Goal: Information Seeking & Learning: Learn about a topic

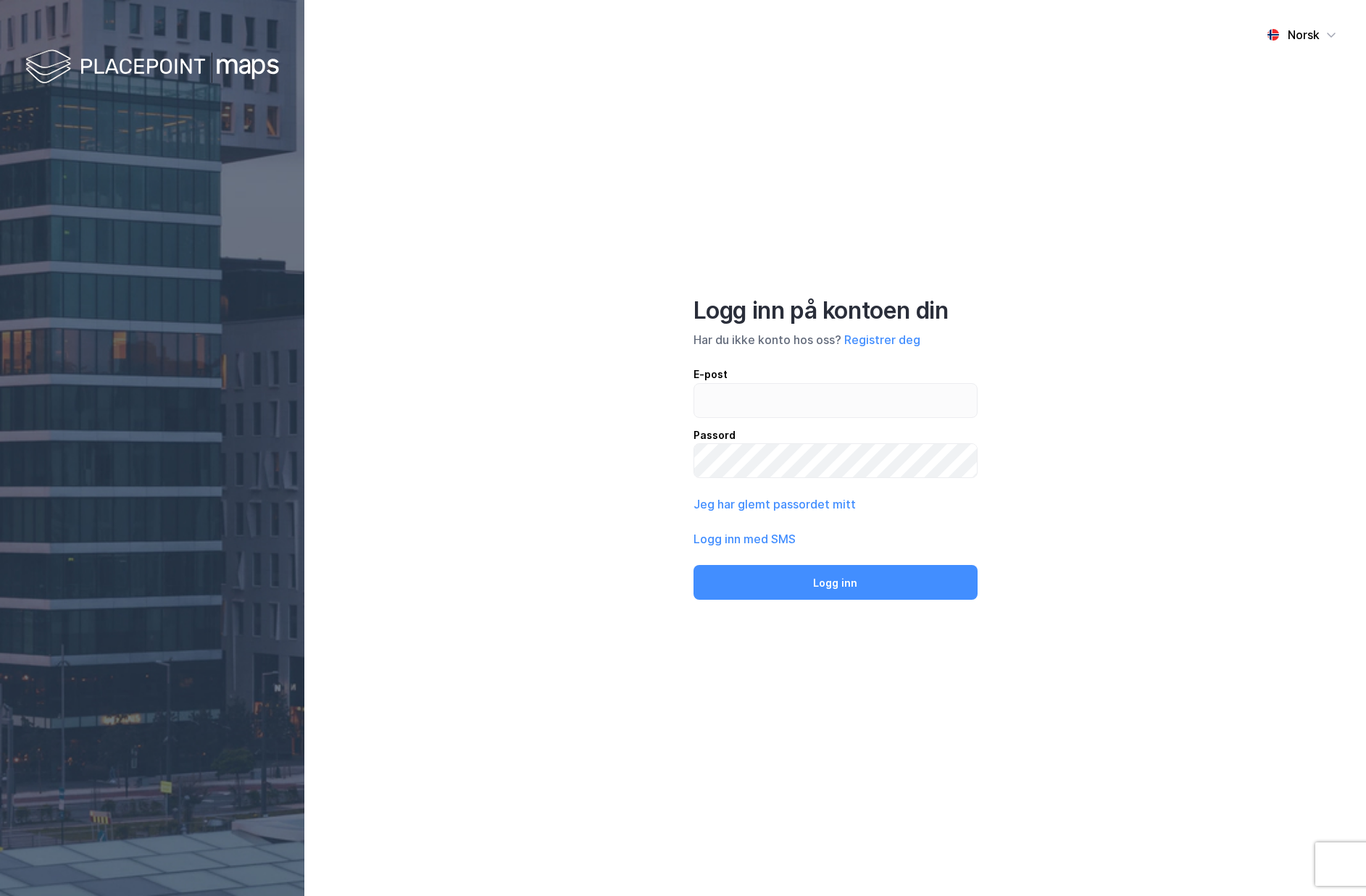
click at [750, 381] on div "E-post" at bounding box center [836, 374] width 284 height 17
click at [750, 384] on input "email" at bounding box center [836, 400] width 283 height 33
click at [759, 389] on input "email" at bounding box center [836, 400] width 283 height 33
click at [730, 225] on div "Norsk Logg inn på kontoen din Har du ikke konto hos oss? Registrer deg E-post c…" at bounding box center [835, 448] width 1062 height 896
click at [729, 295] on div "Norsk Logg inn på kontoen din Har du ikke konto hos oss? Registrer deg E-post c…" at bounding box center [835, 448] width 1062 height 896
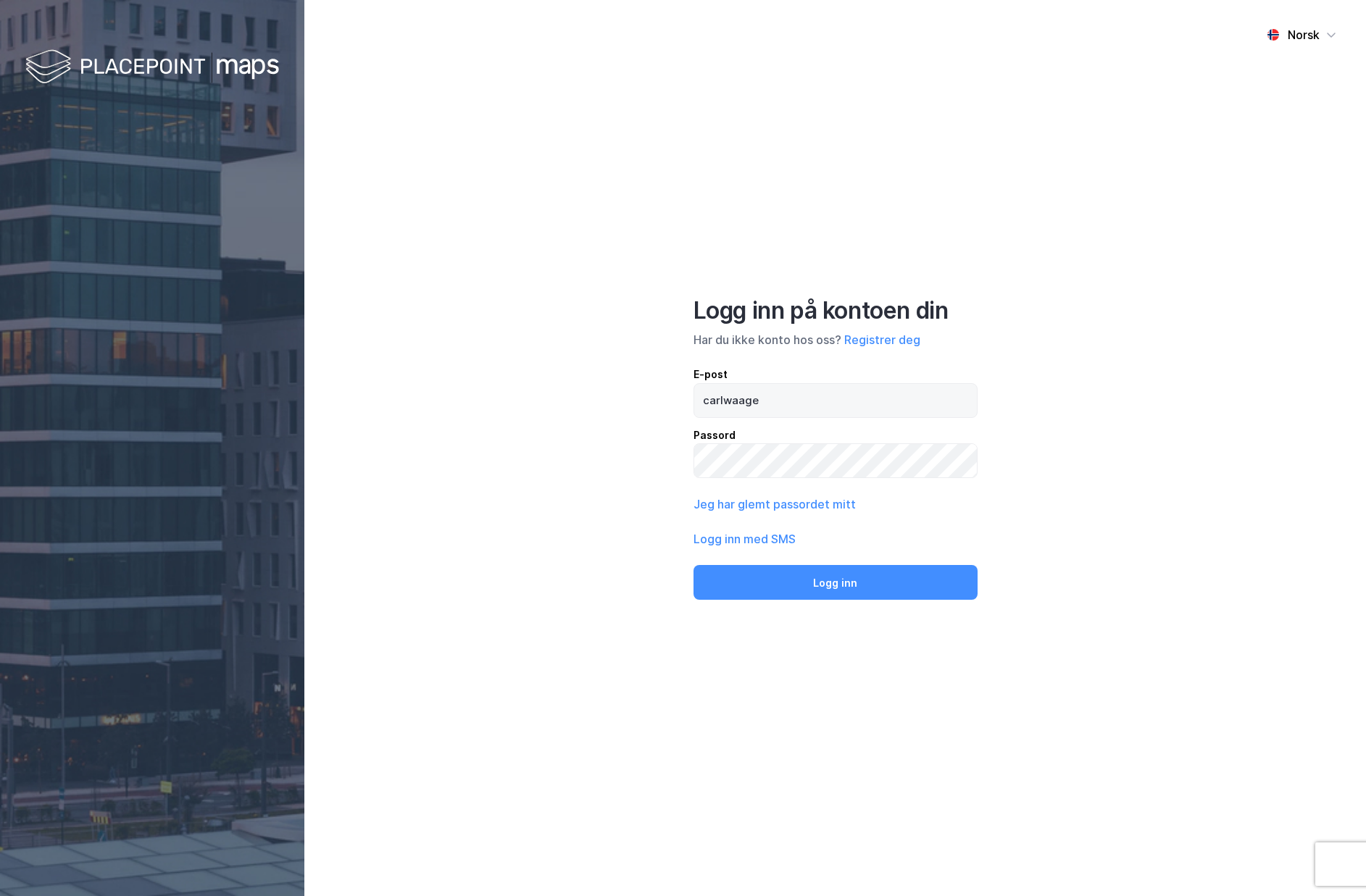
click at [804, 308] on div "Logg inn på kontoen din" at bounding box center [836, 311] width 284 height 29
click at [798, 435] on div "Passord" at bounding box center [836, 435] width 284 height 17
click at [779, 380] on div "E-post" at bounding box center [836, 374] width 284 height 17
click at [779, 384] on input "carlwaage" at bounding box center [836, 400] width 283 height 33
click at [783, 411] on input "carlwaage" at bounding box center [836, 400] width 283 height 33
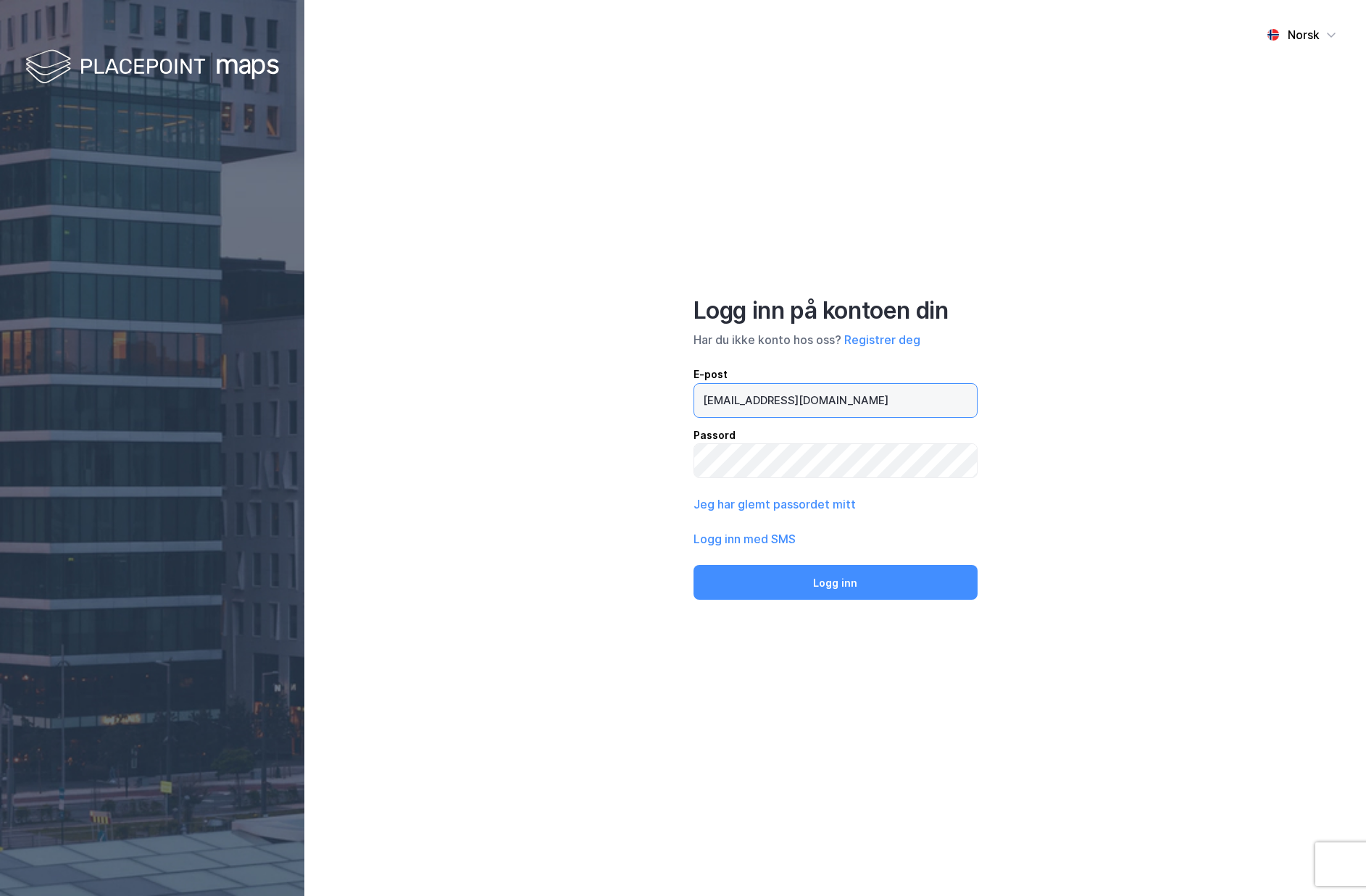
type input "[EMAIL_ADDRESS][DOMAIN_NAME]"
click at [694, 565] on button "Logg inn" at bounding box center [836, 582] width 284 height 35
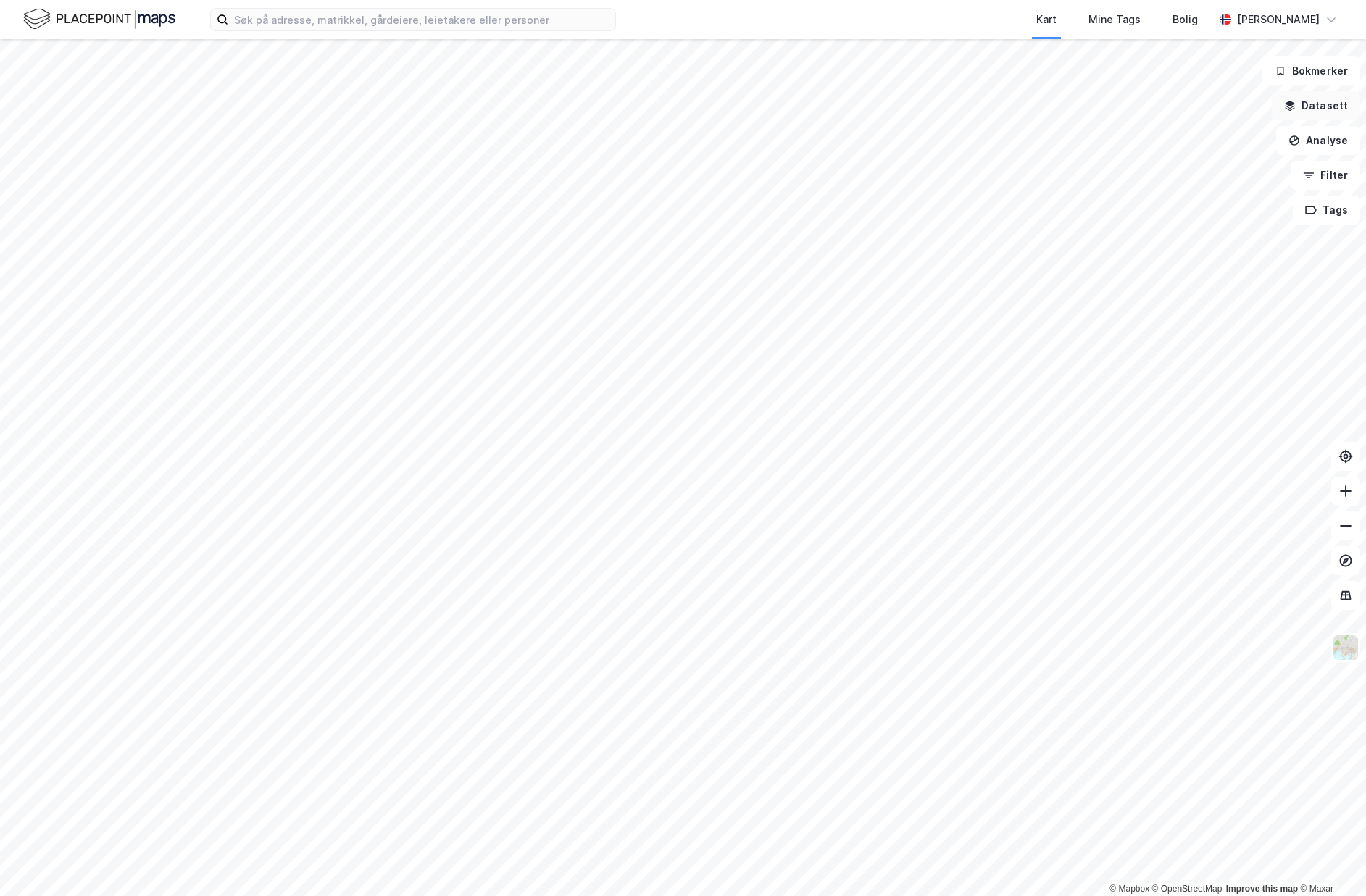
click at [1301, 108] on button "Datasett" at bounding box center [1316, 105] width 88 height 29
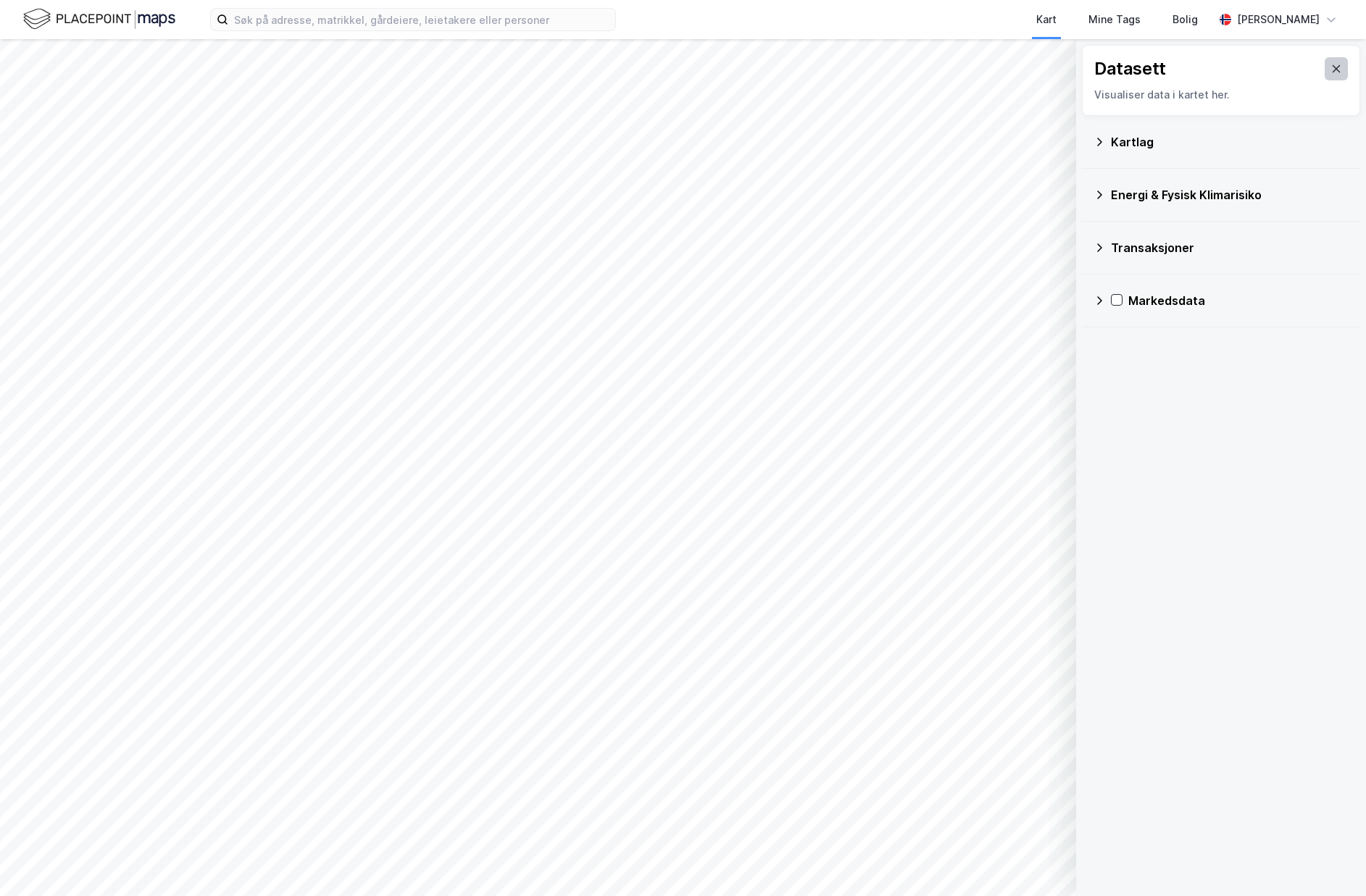
click at [1332, 71] on button at bounding box center [1337, 69] width 23 height 23
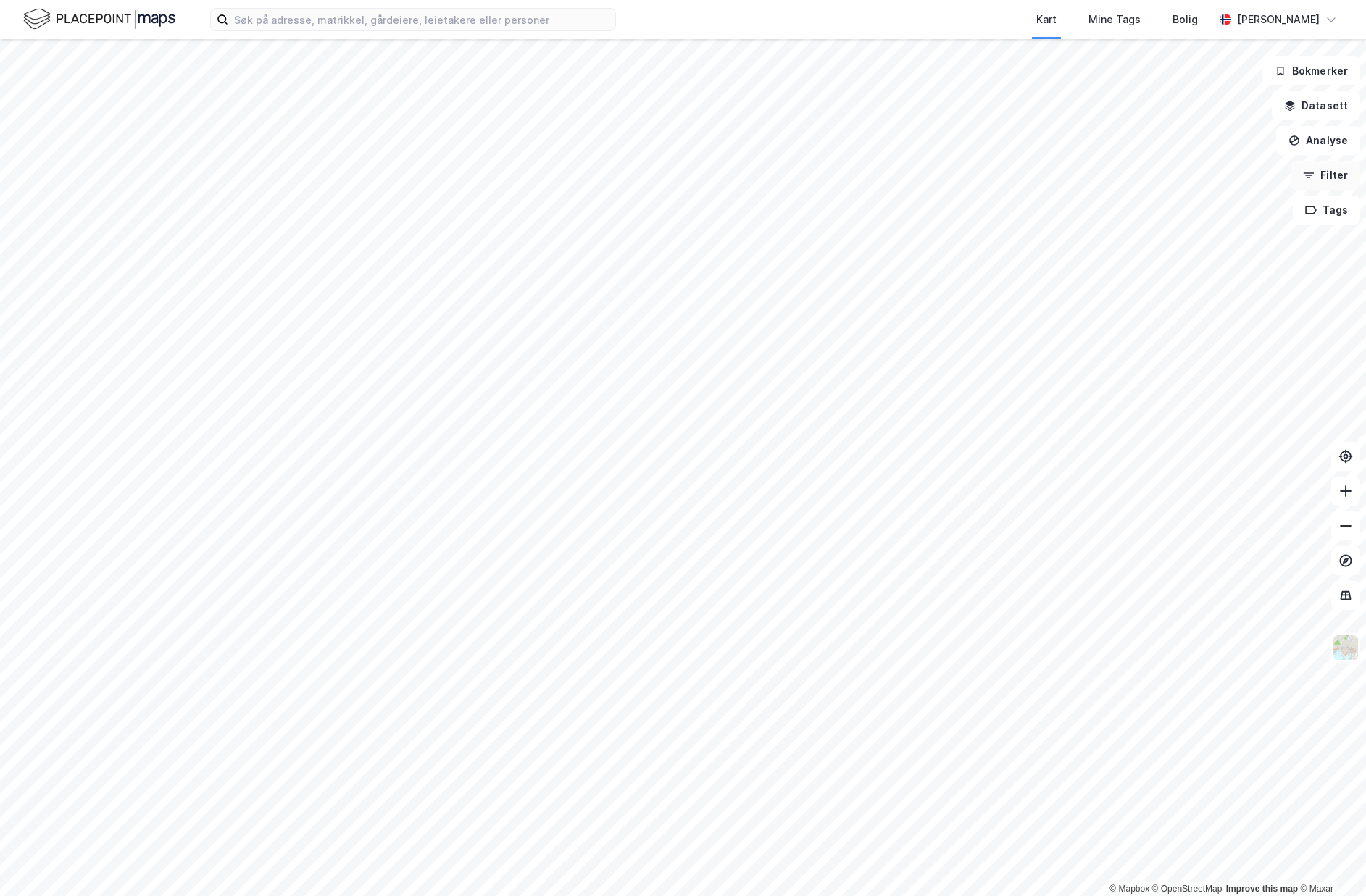
click at [1338, 175] on button "Filter" at bounding box center [1326, 175] width 70 height 29
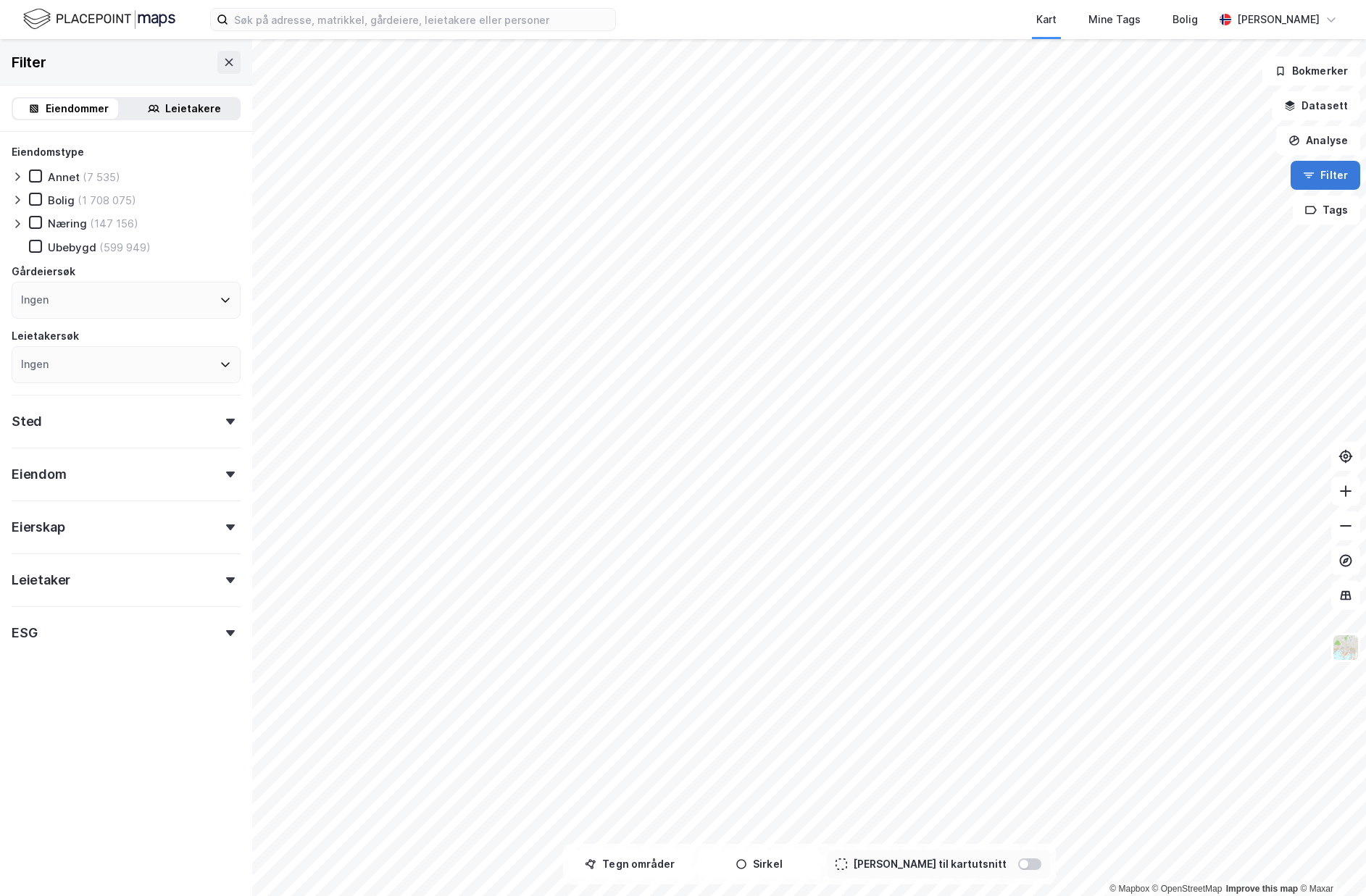
click at [1329, 174] on button "Filter" at bounding box center [1326, 175] width 70 height 29
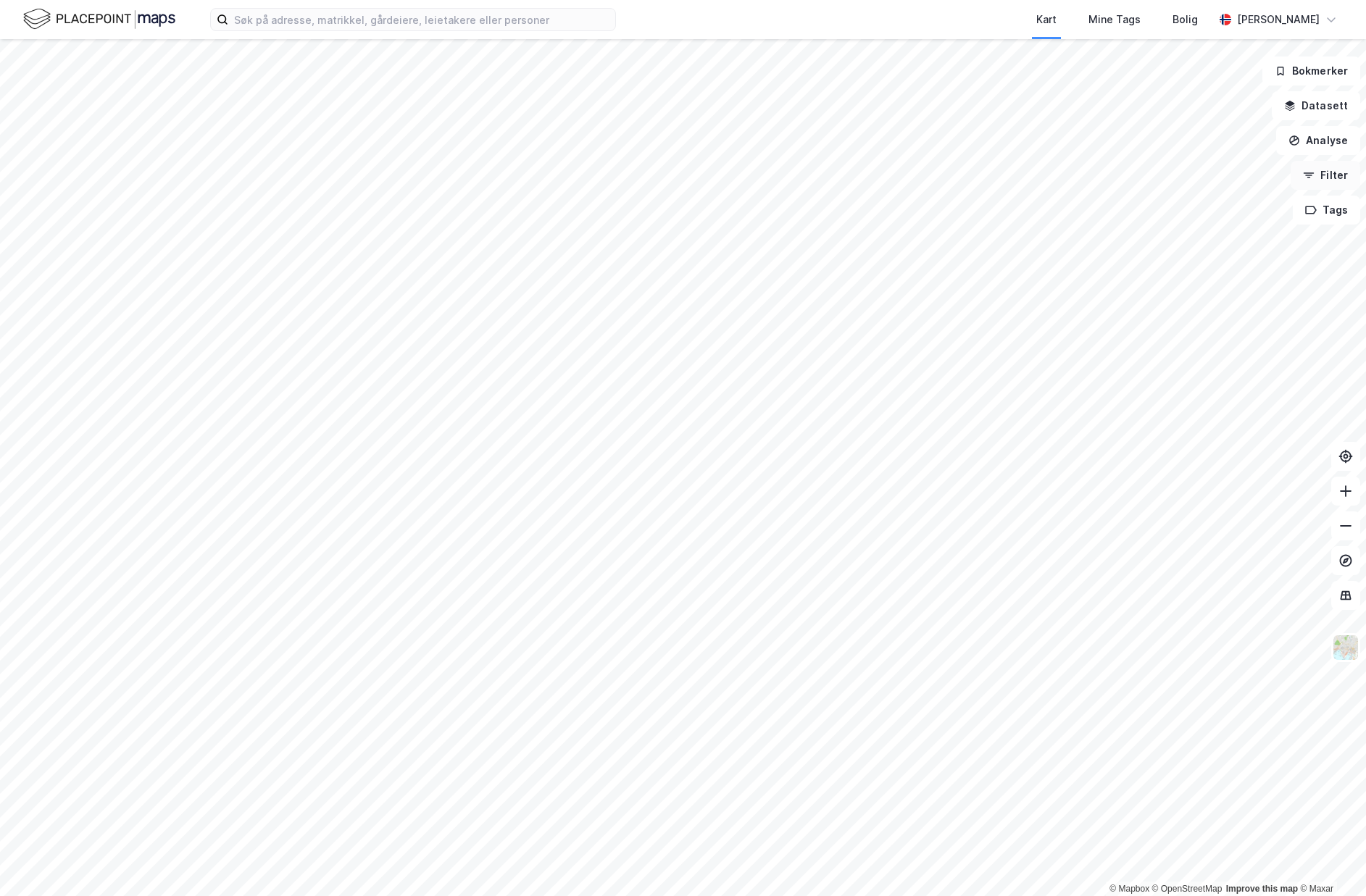
click at [1323, 175] on button "Filter" at bounding box center [1326, 175] width 70 height 29
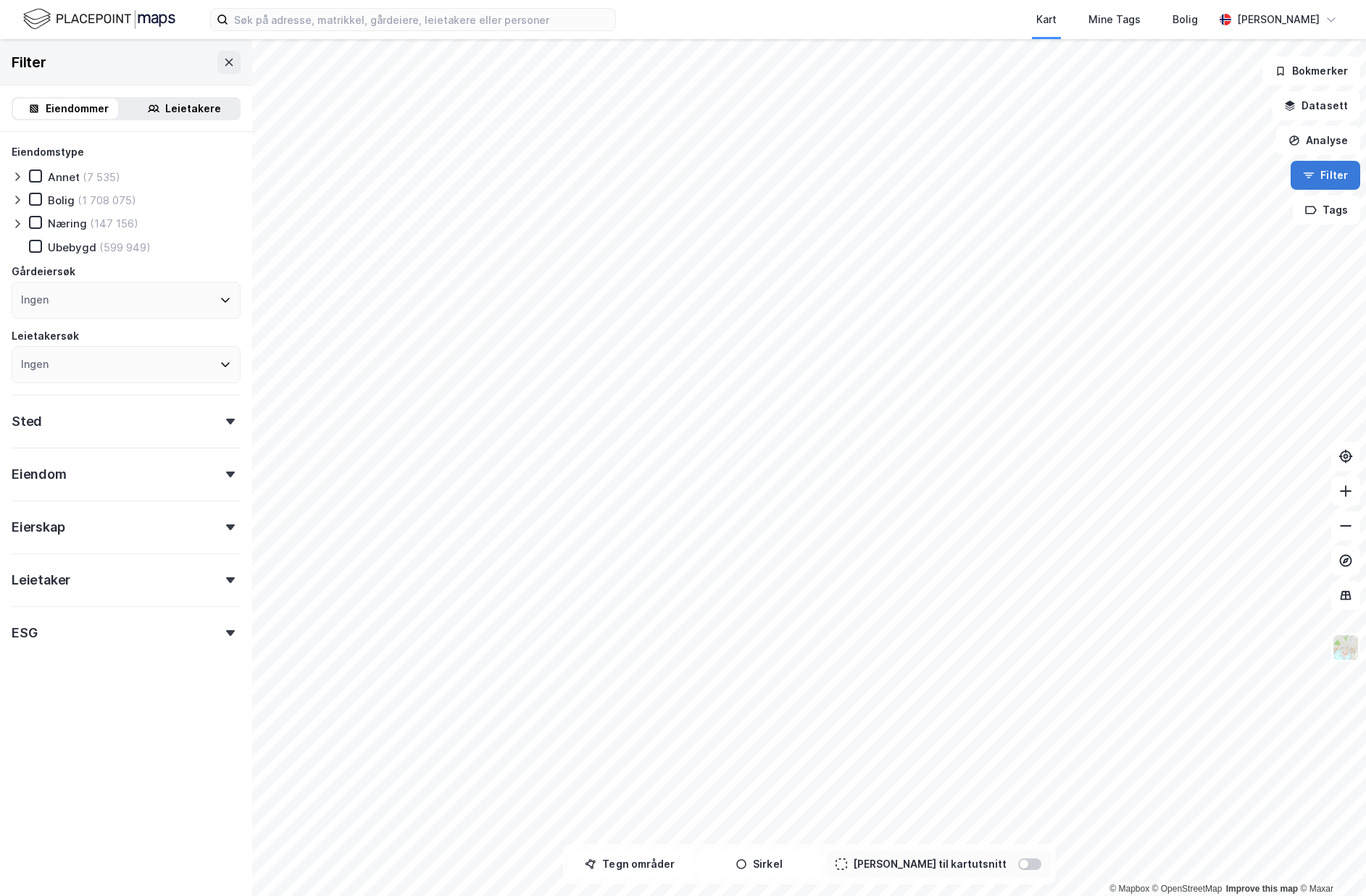
click at [1320, 174] on button "Filter" at bounding box center [1326, 175] width 70 height 29
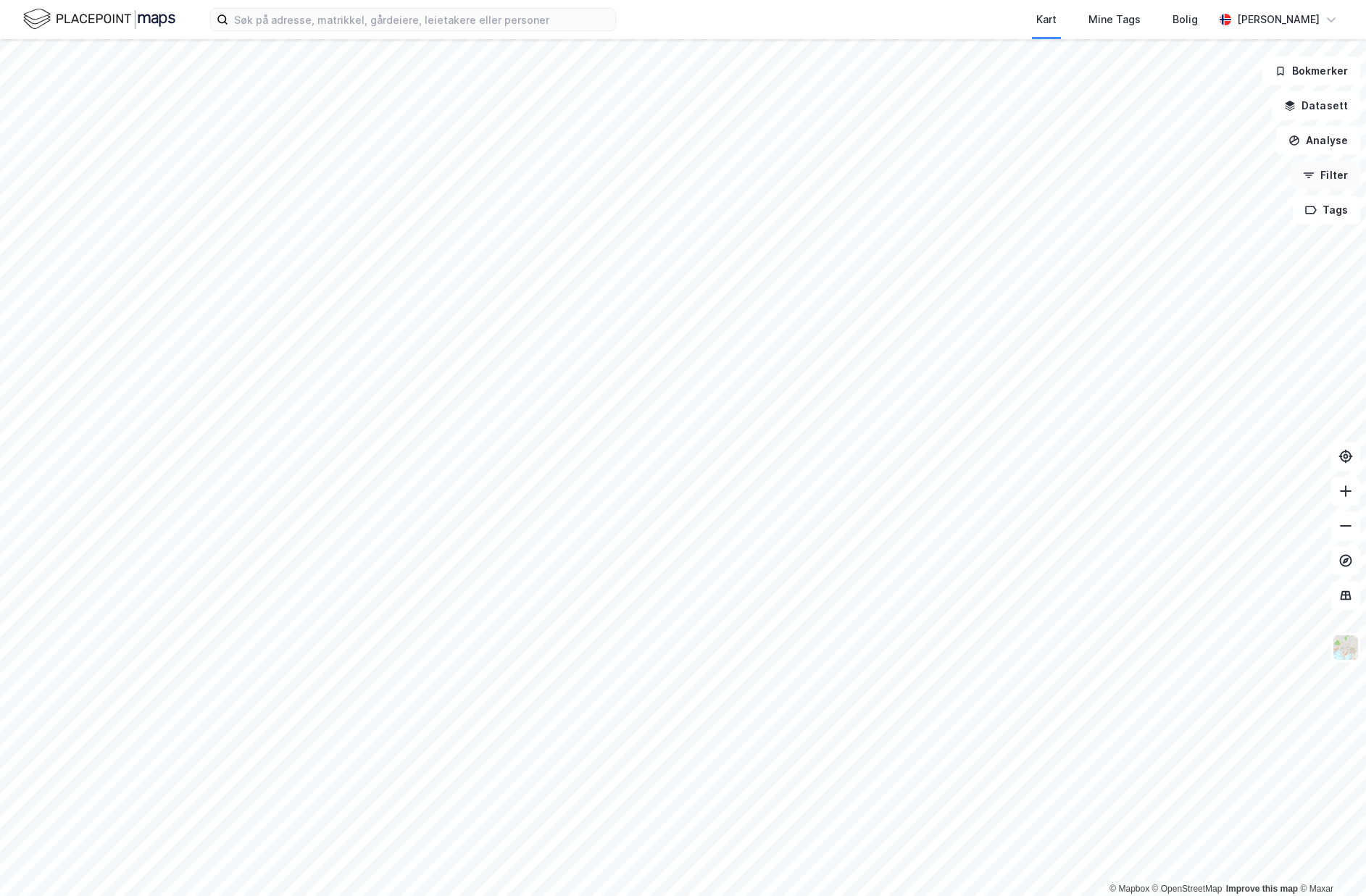
click at [1314, 175] on icon "button" at bounding box center [1308, 175] width 12 height 12
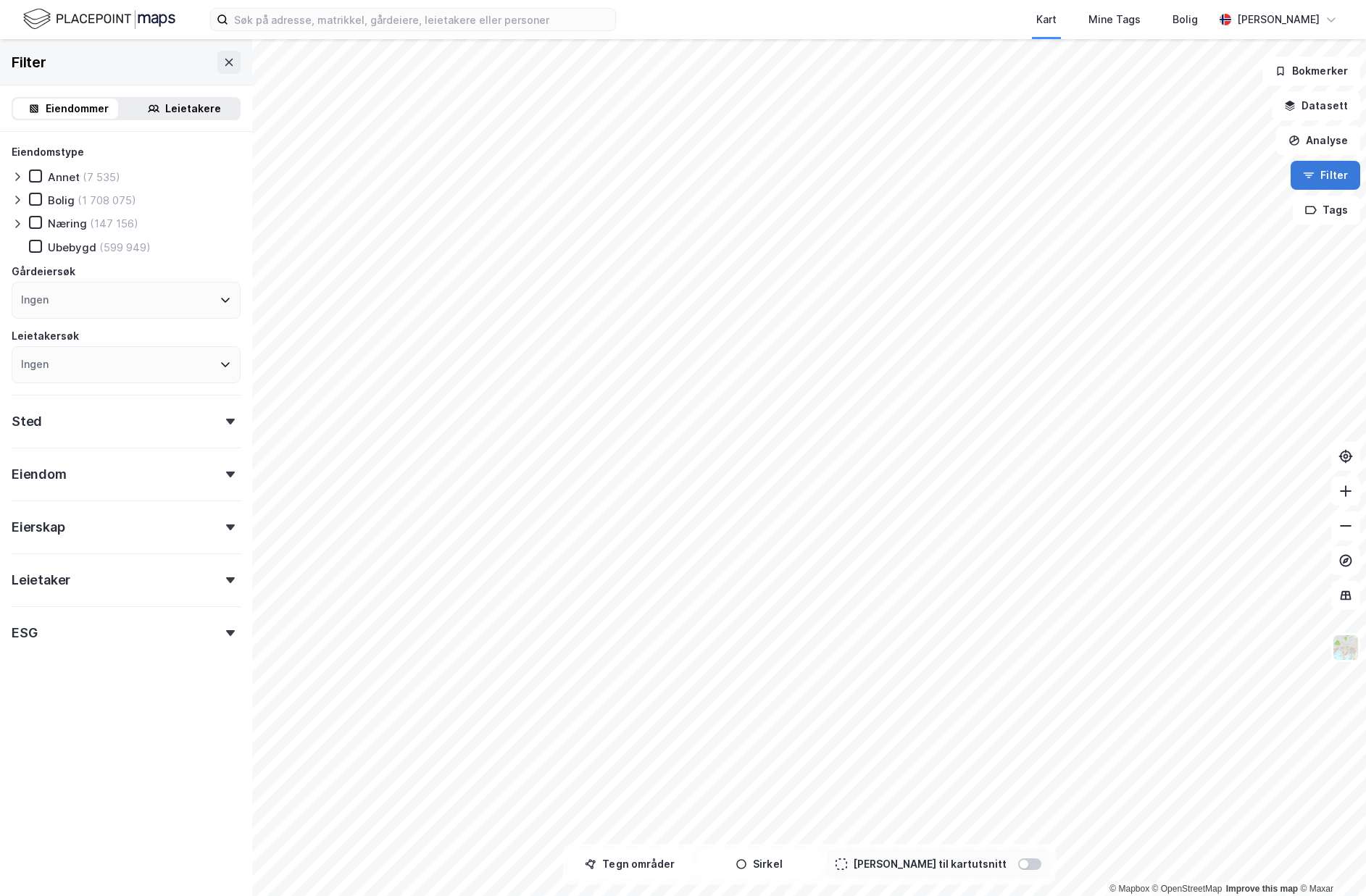
click at [1314, 175] on icon "button" at bounding box center [1308, 175] width 12 height 12
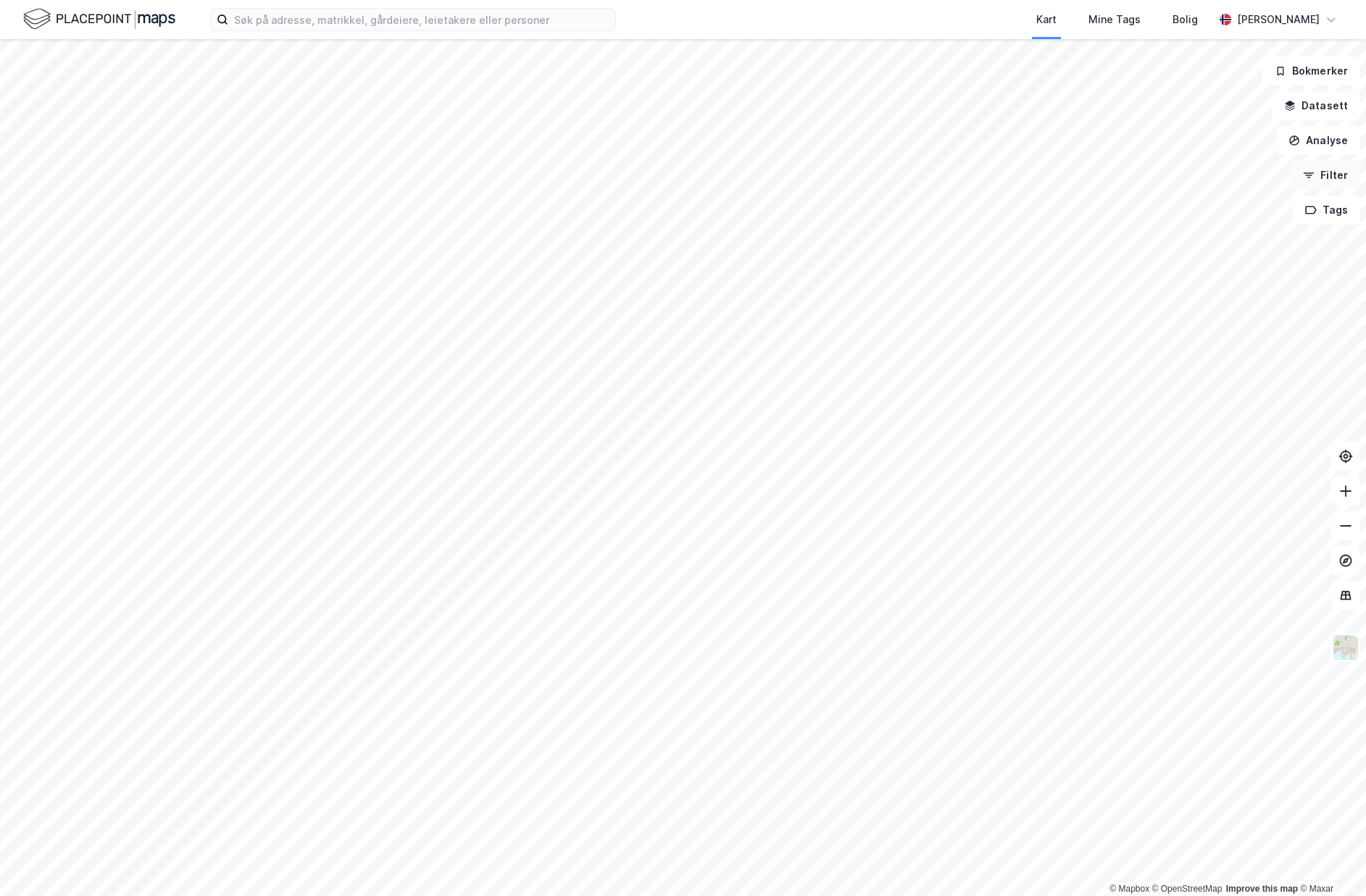
click at [1313, 175] on icon "button" at bounding box center [1308, 175] width 12 height 12
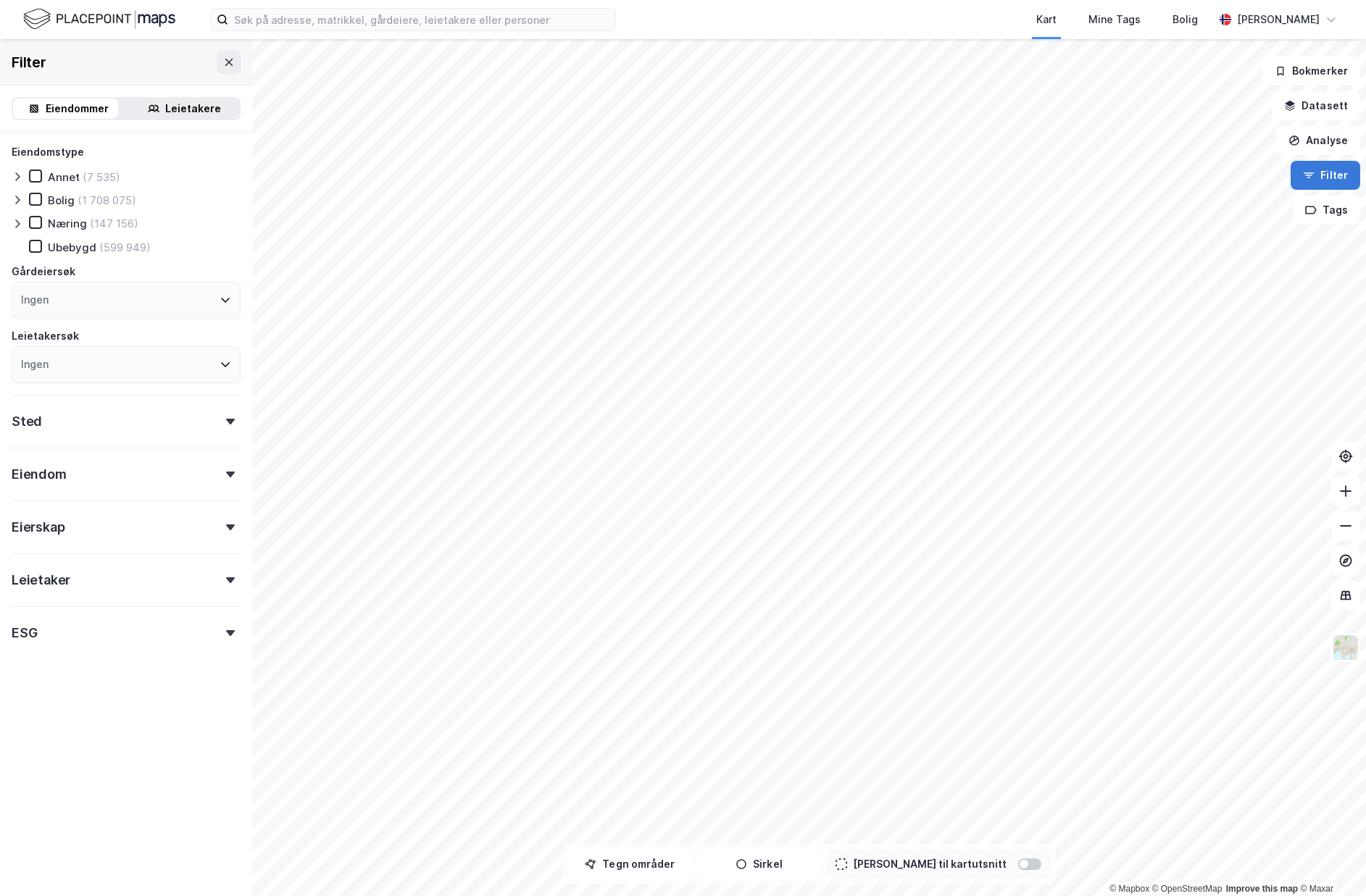
click at [1313, 175] on icon "button" at bounding box center [1308, 175] width 12 height 12
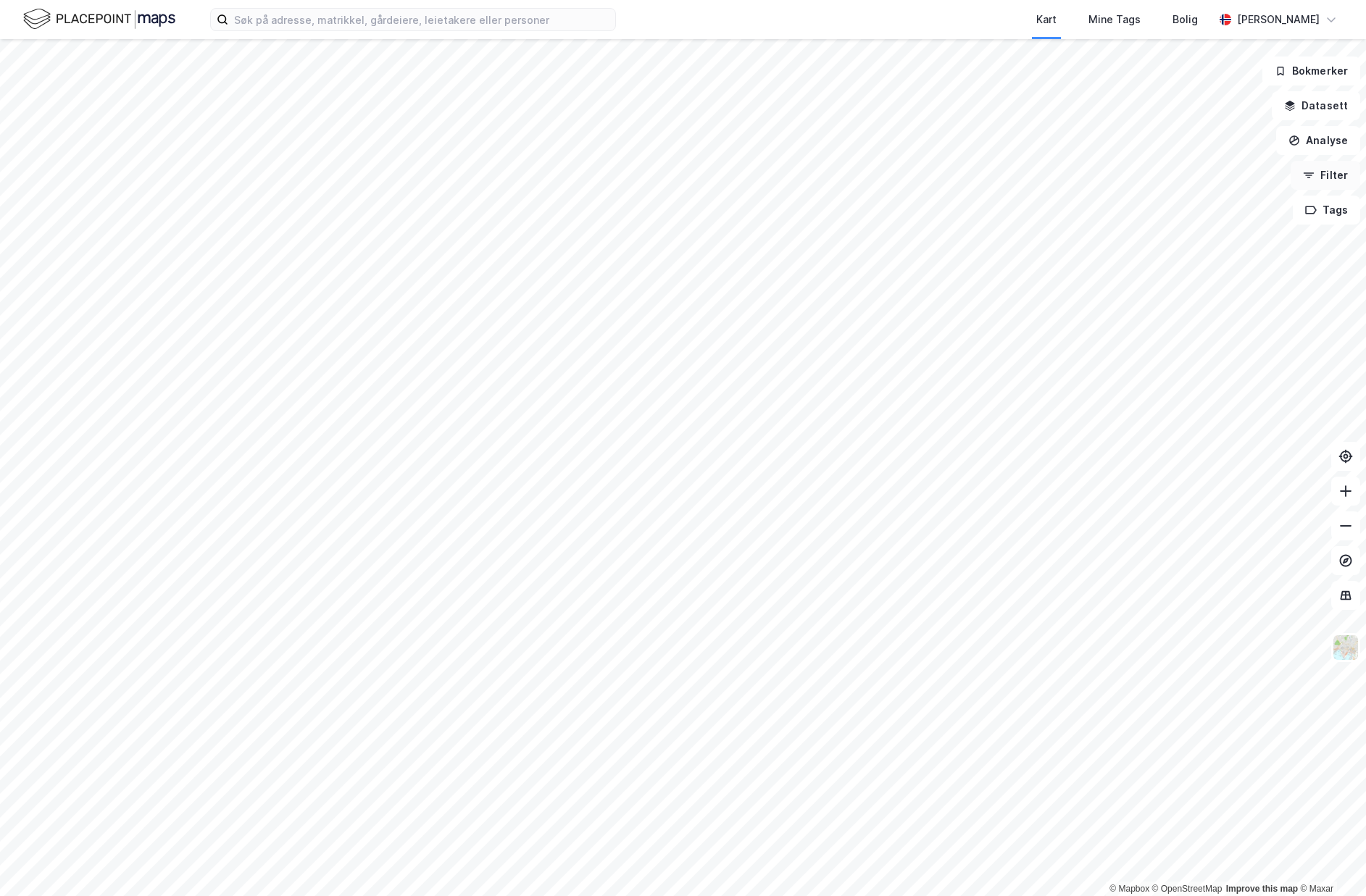
click at [1313, 175] on icon "button" at bounding box center [1308, 175] width 12 height 12
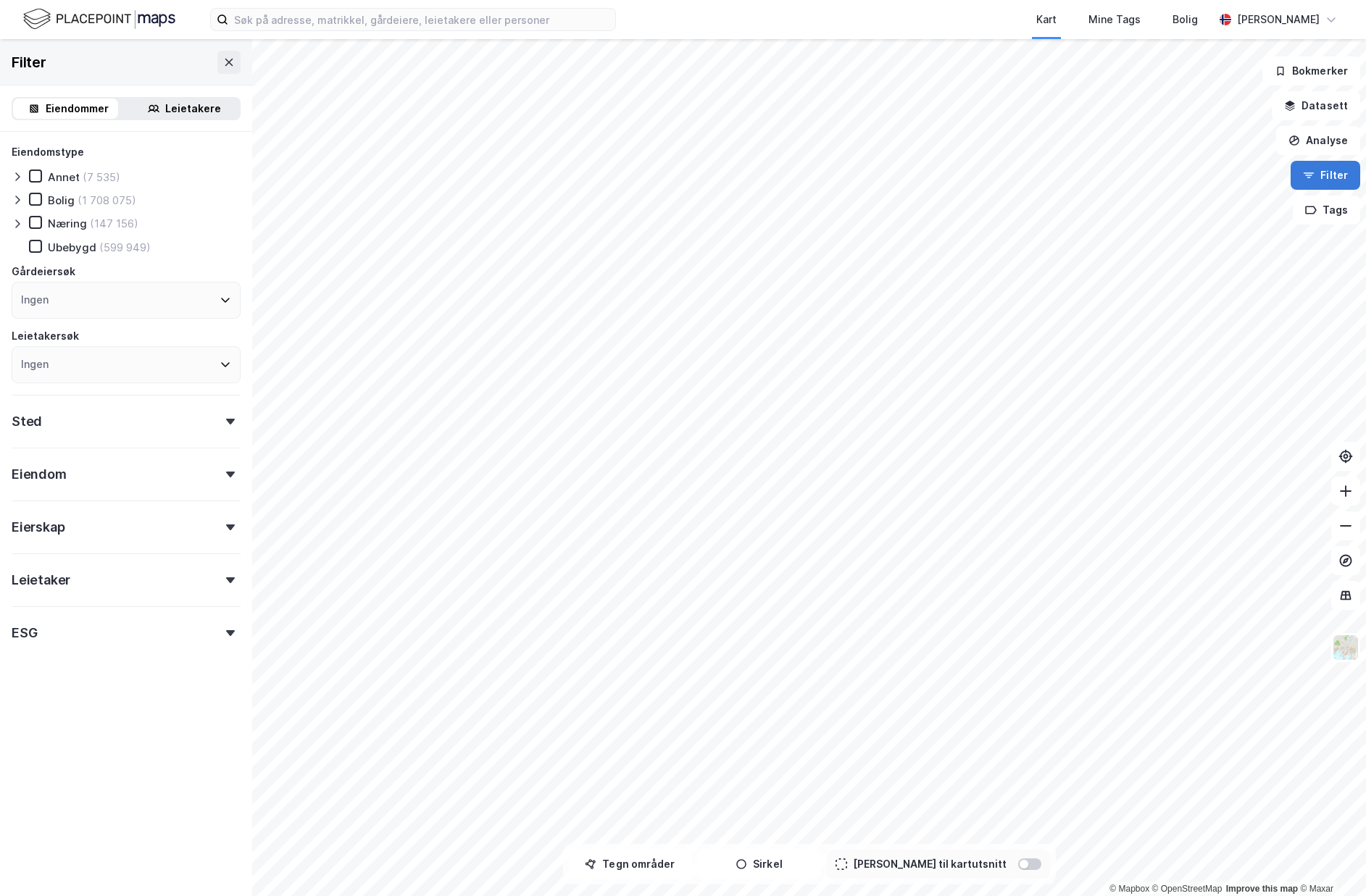
click at [1313, 175] on icon "button" at bounding box center [1308, 175] width 12 height 12
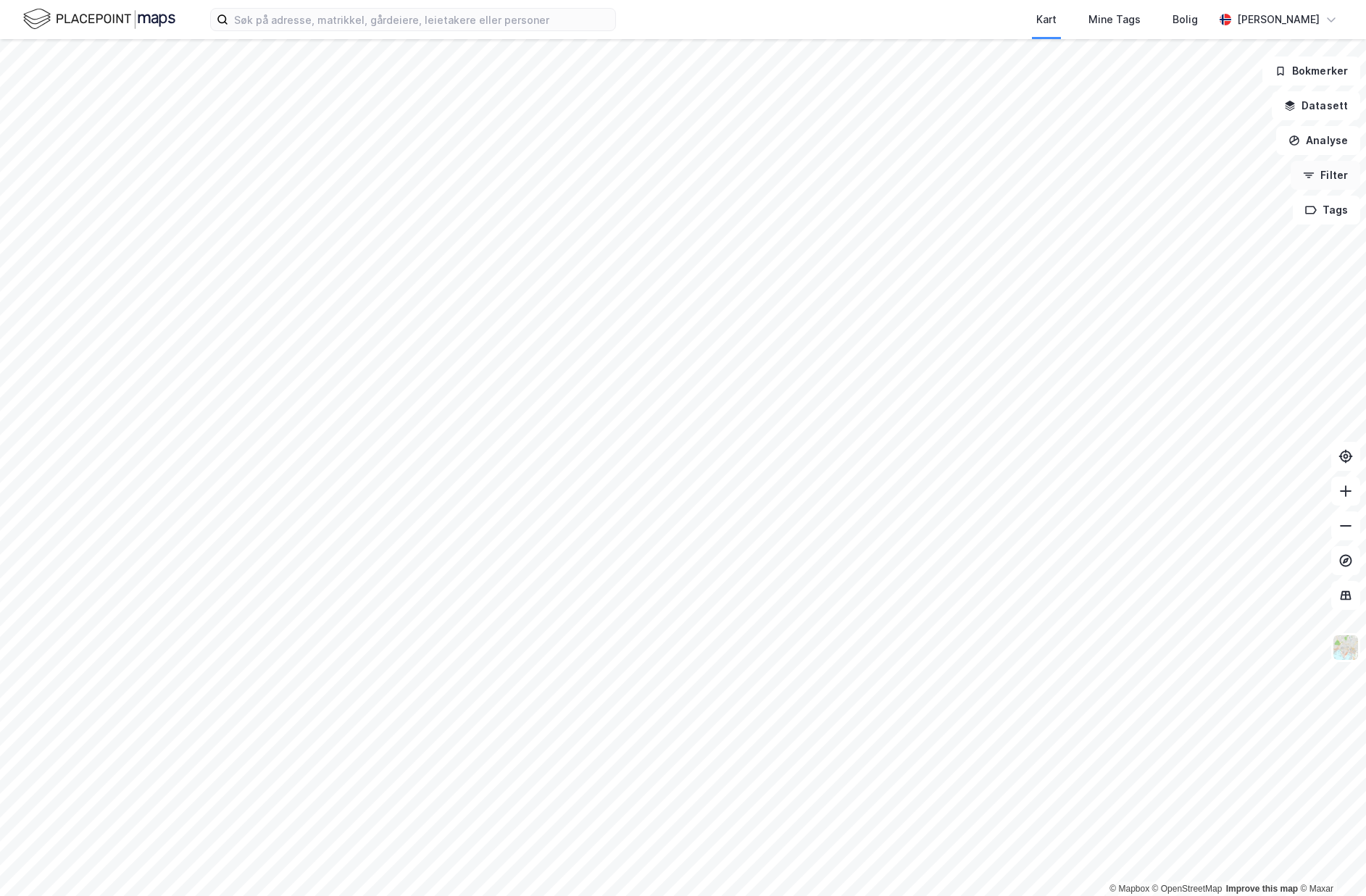
click at [1313, 175] on icon "button" at bounding box center [1308, 175] width 12 height 12
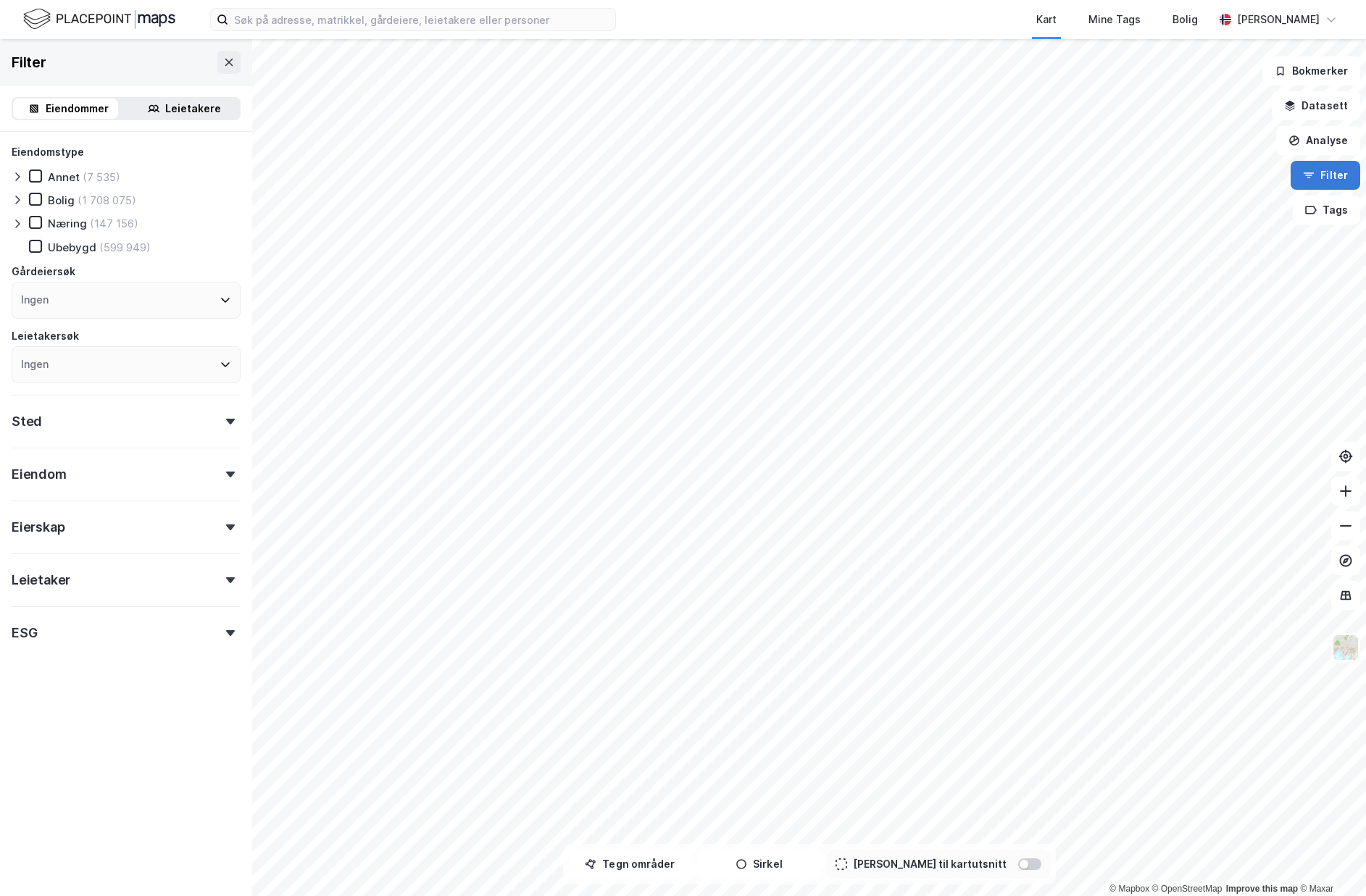
click at [1313, 175] on icon "button" at bounding box center [1308, 175] width 12 height 12
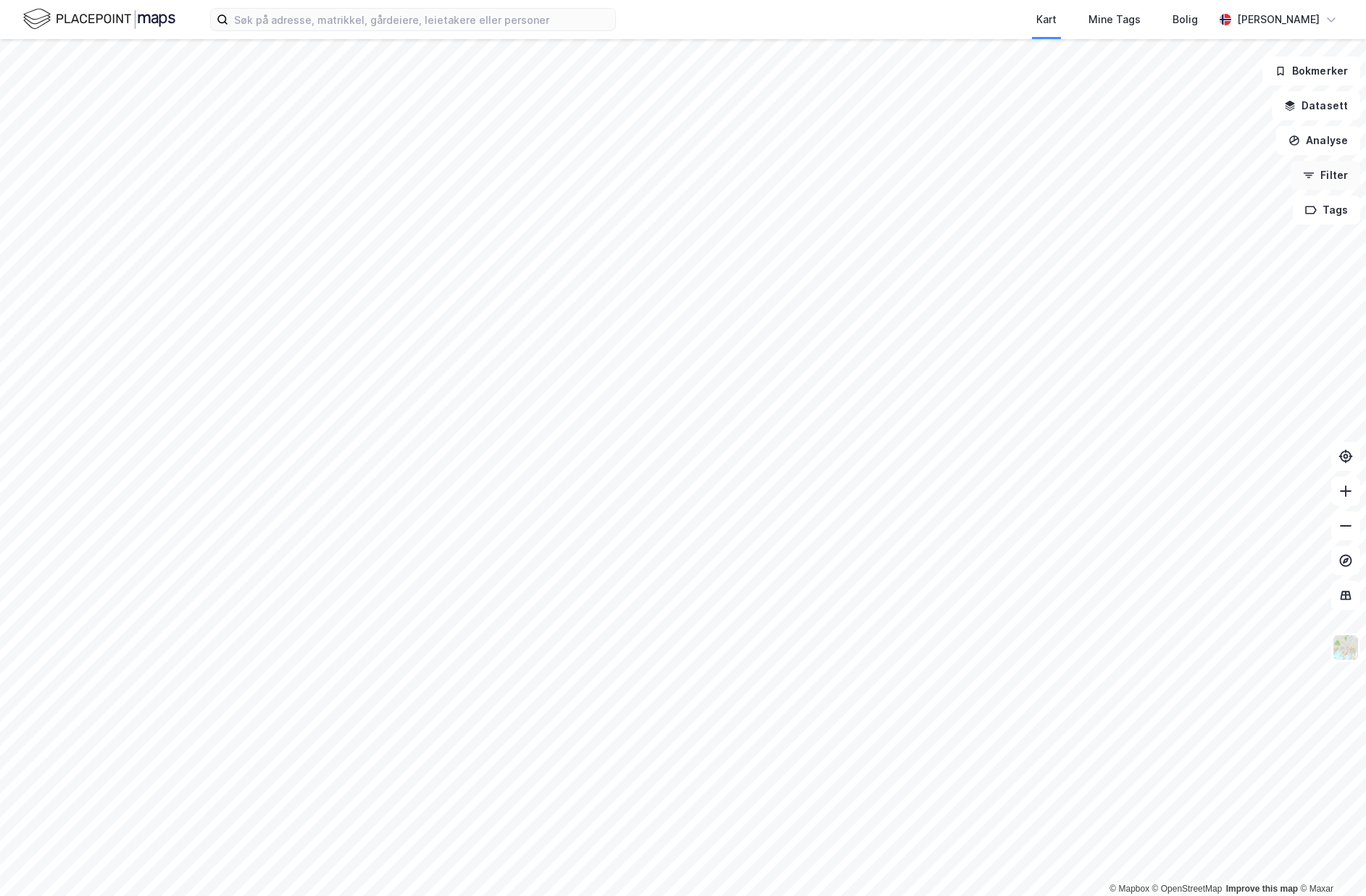
click at [1313, 175] on icon "button" at bounding box center [1308, 175] width 12 height 12
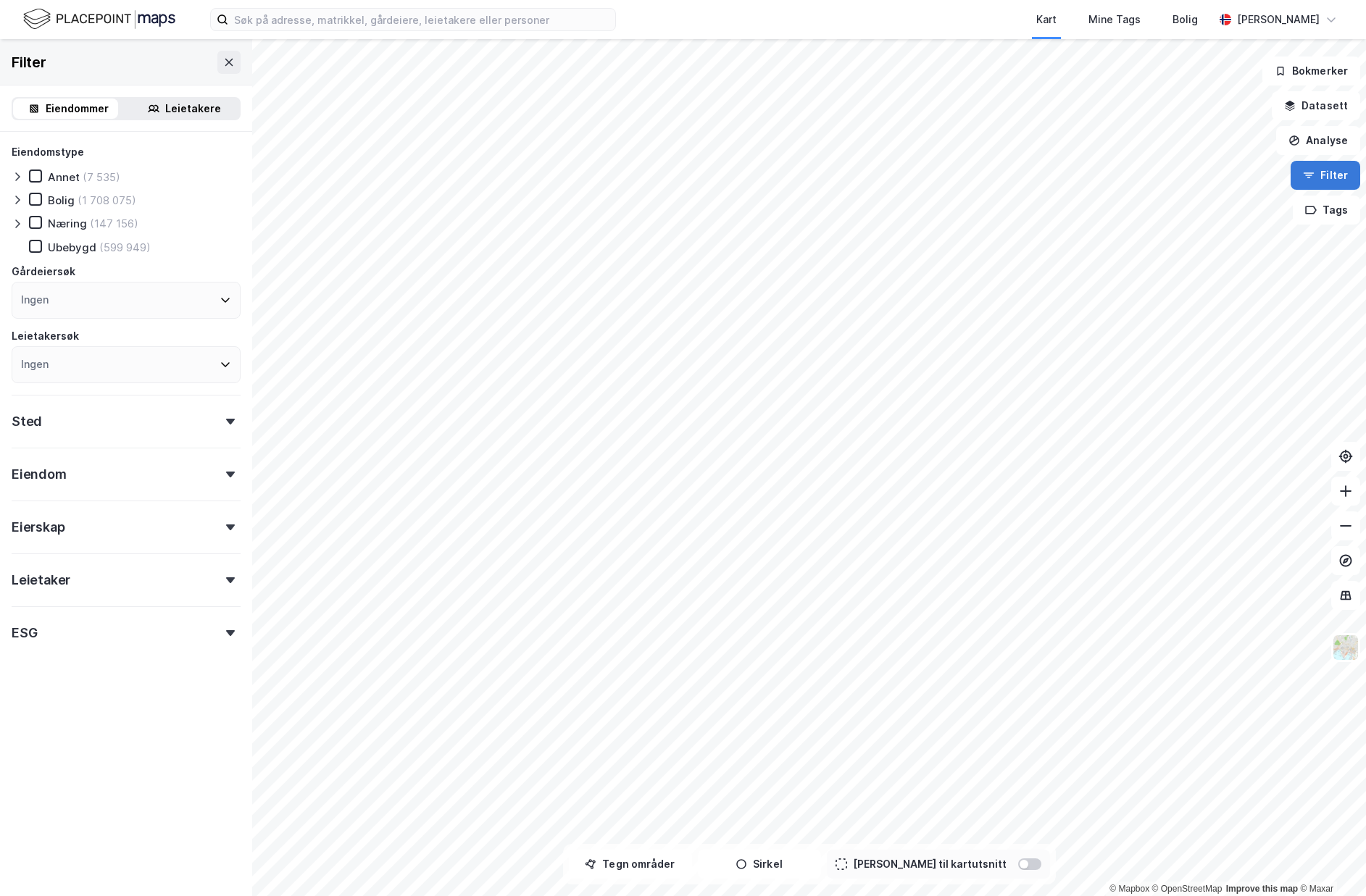
click at [1313, 175] on icon "button" at bounding box center [1308, 175] width 12 height 12
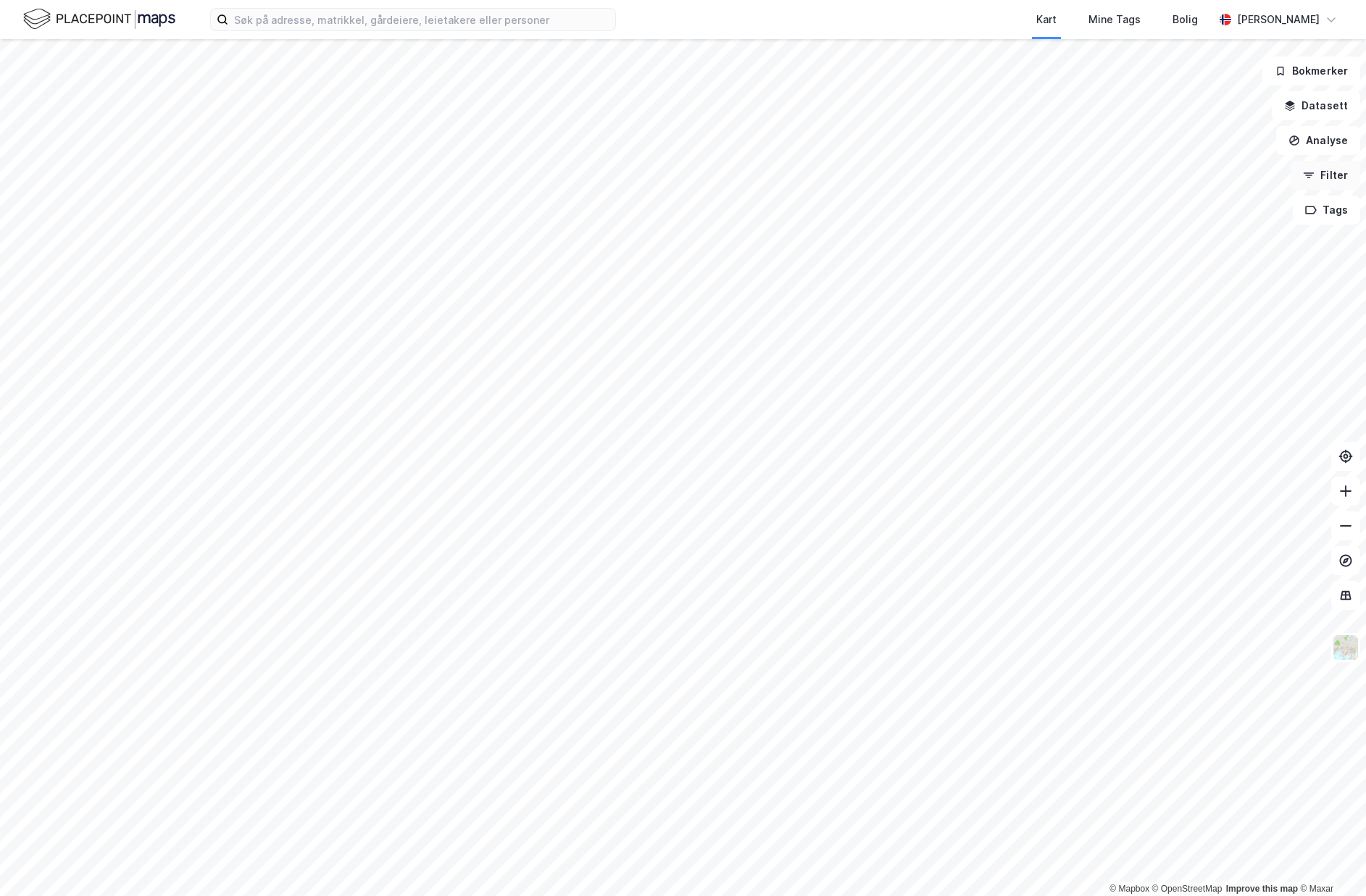
click at [1313, 175] on icon "button" at bounding box center [1308, 175] width 12 height 12
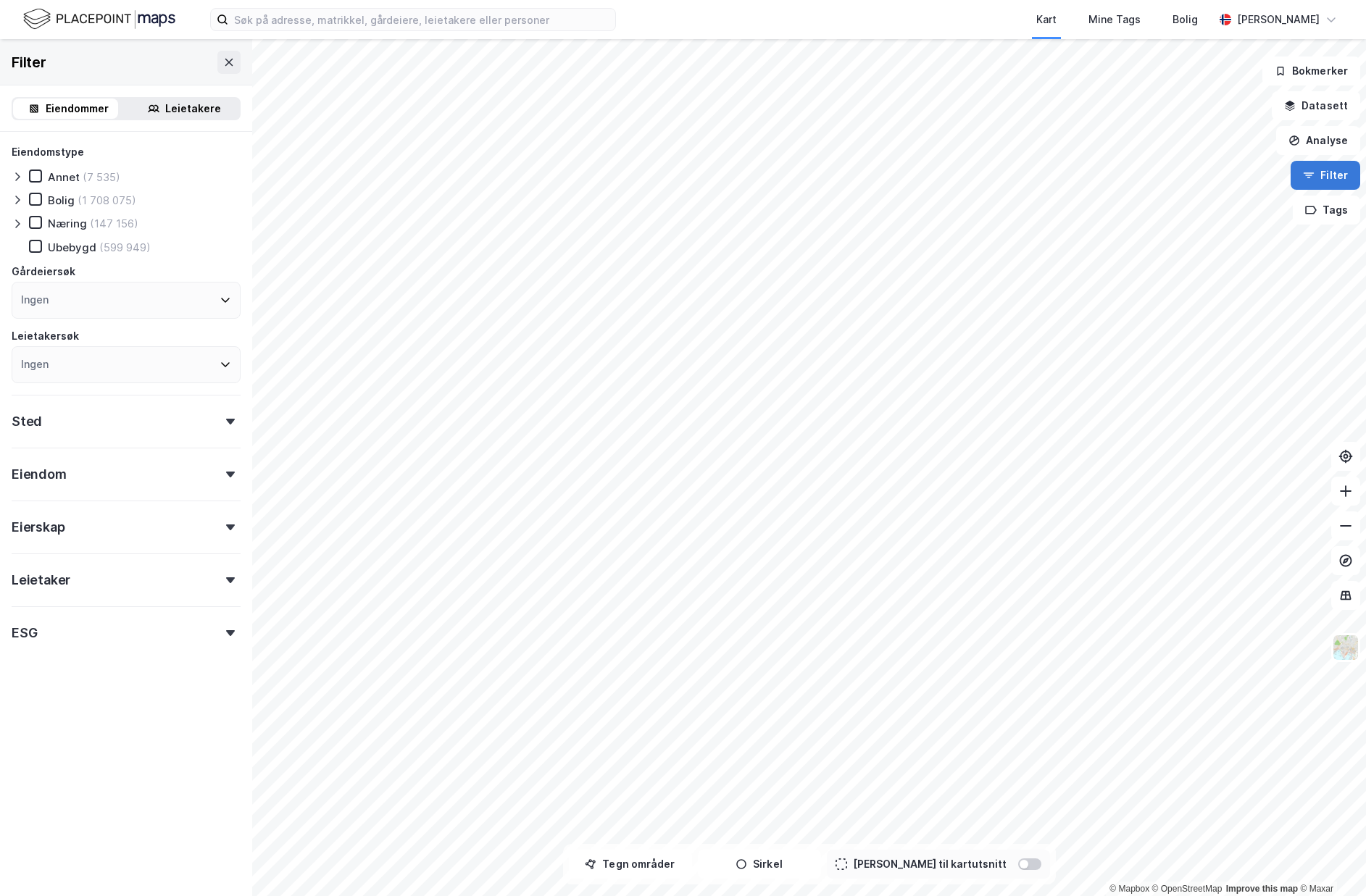
click at [1313, 175] on icon "button" at bounding box center [1308, 175] width 12 height 12
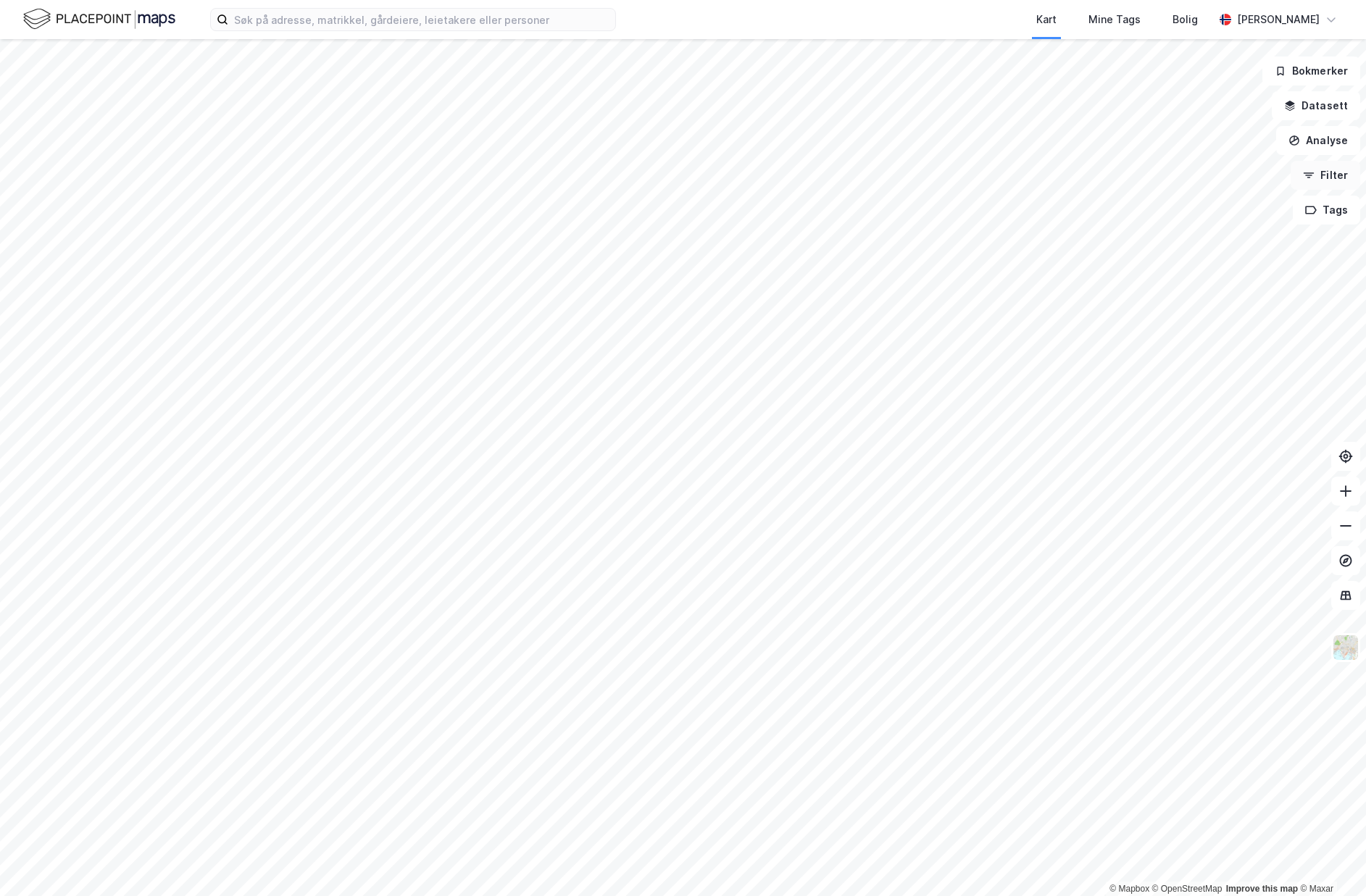
click at [1313, 175] on icon "button" at bounding box center [1308, 175] width 12 height 12
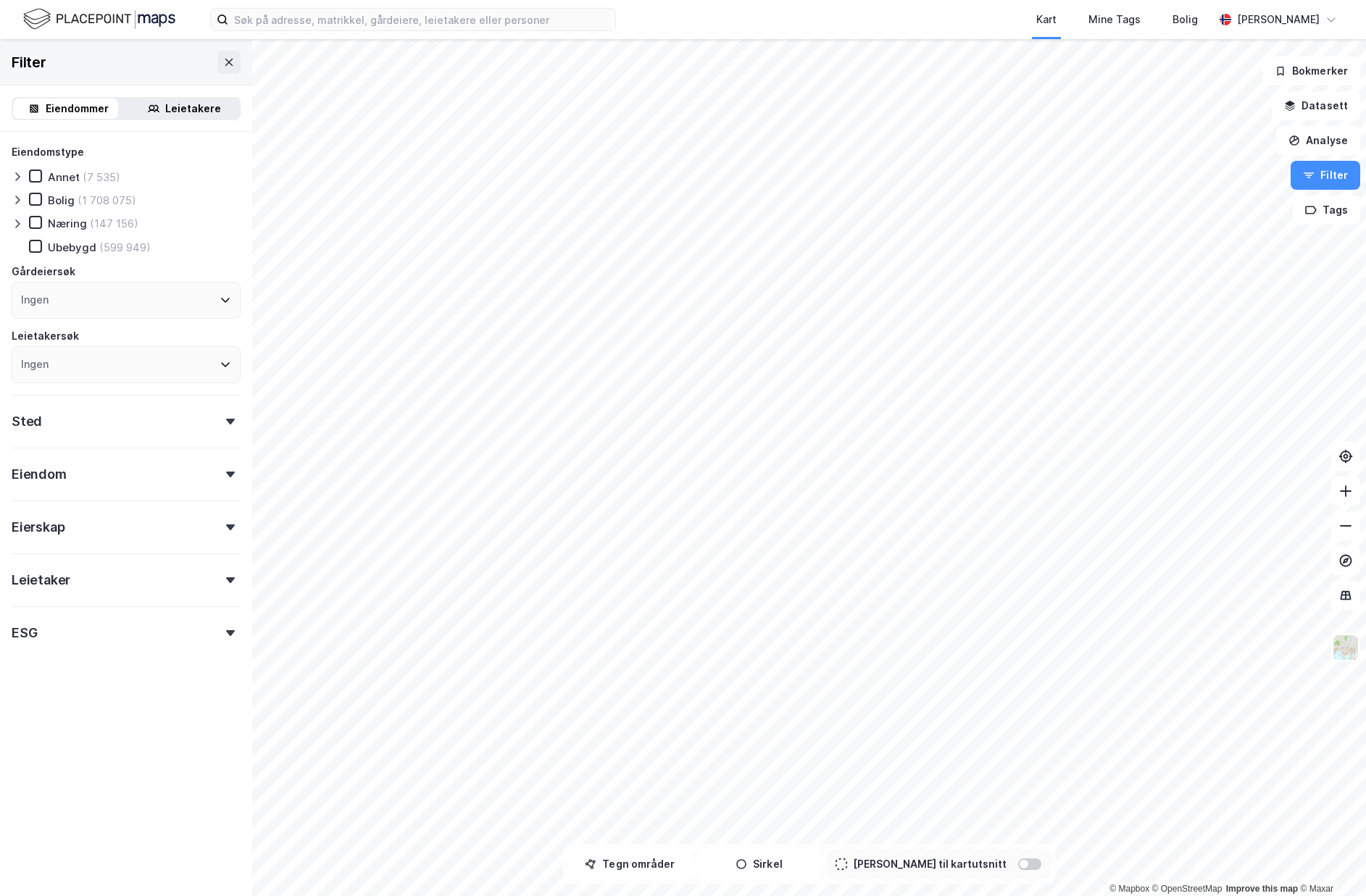
click at [45, 225] on div "Næring (147 156)" at bounding box center [83, 223] width 110 height 14
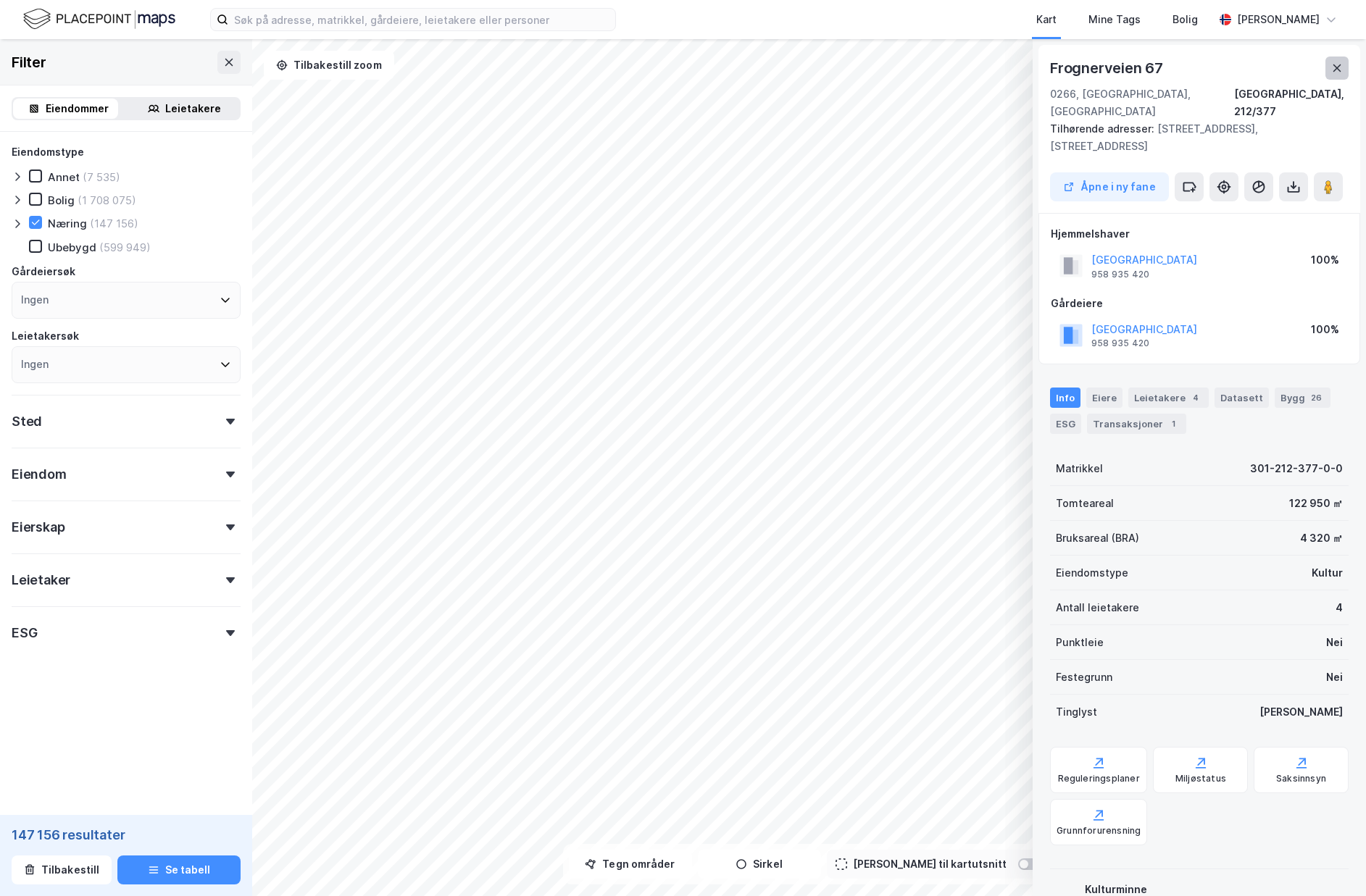
click at [1337, 68] on icon at bounding box center [1337, 68] width 8 height 7
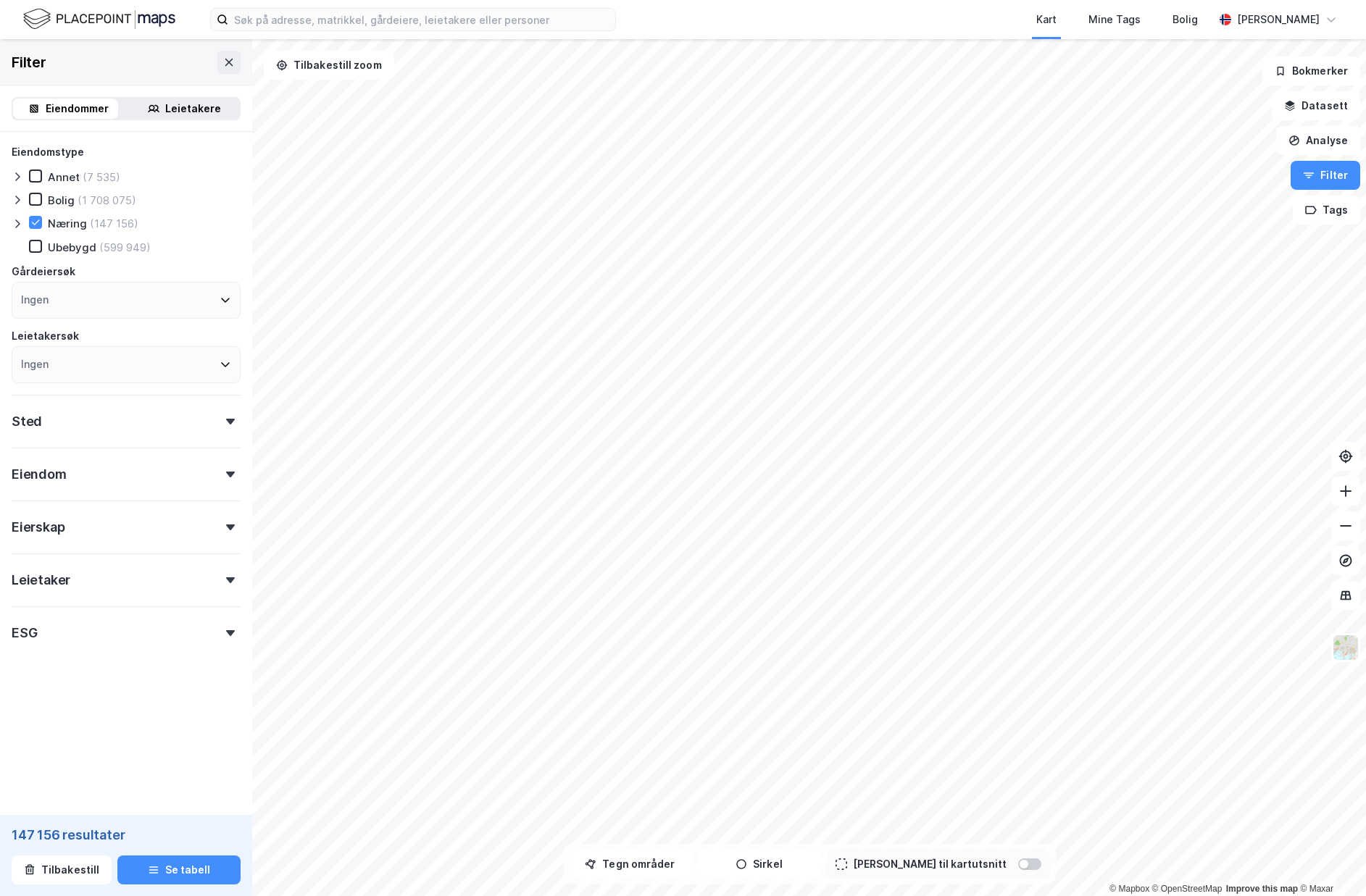
click at [204, 425] on div "Sted" at bounding box center [126, 415] width 229 height 41
drag, startPoint x: 197, startPoint y: 421, endPoint x: 196, endPoint y: 430, distance: 9.1
click at [196, 421] on div "Sted" at bounding box center [126, 415] width 229 height 41
drag, startPoint x: 195, startPoint y: 502, endPoint x: 189, endPoint y: 489, distance: 14.3
click at [195, 501] on div "Eierskap" at bounding box center [126, 521] width 229 height 41
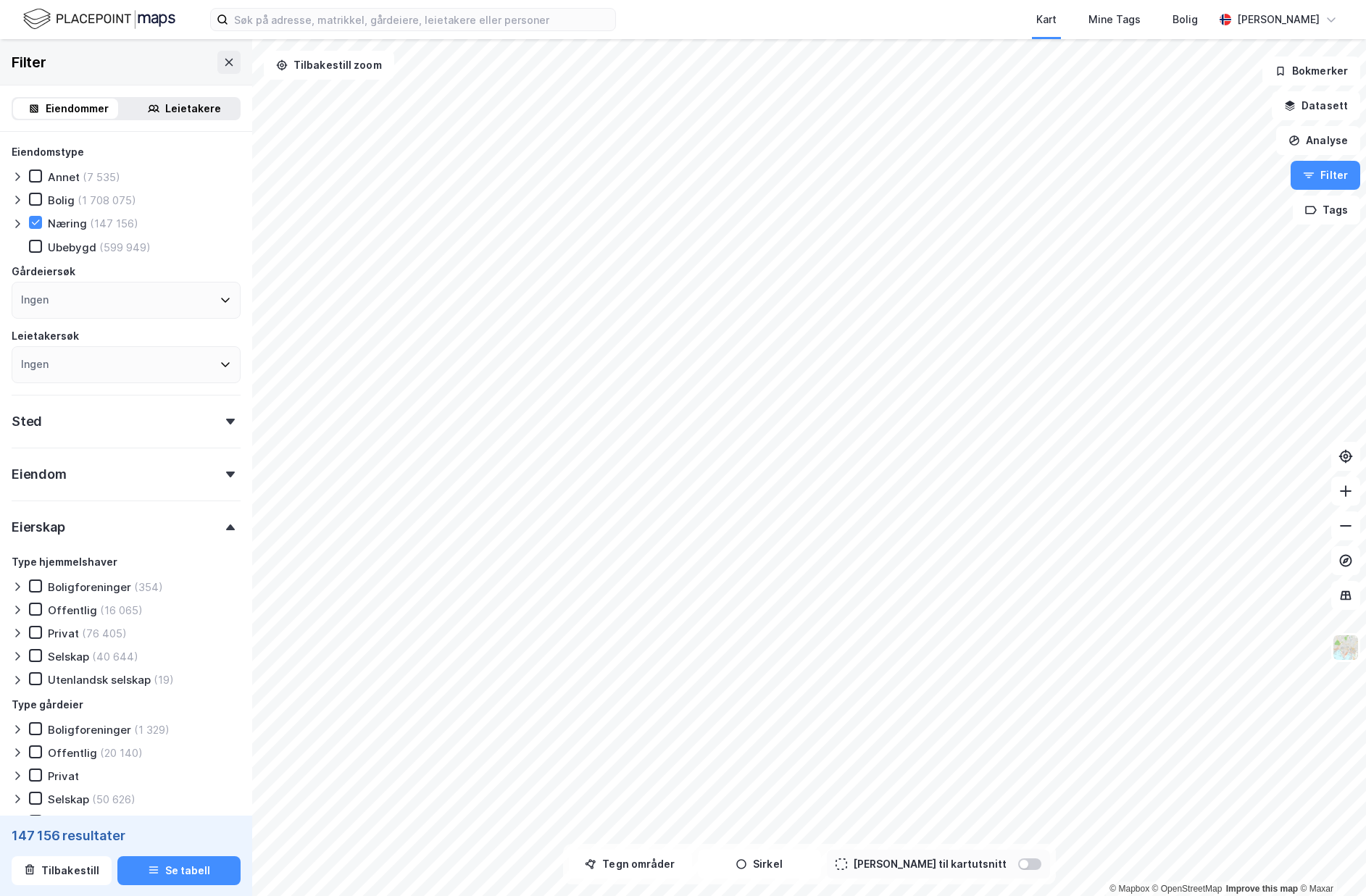
click at [200, 510] on div "Eierskap" at bounding box center [126, 521] width 229 height 41
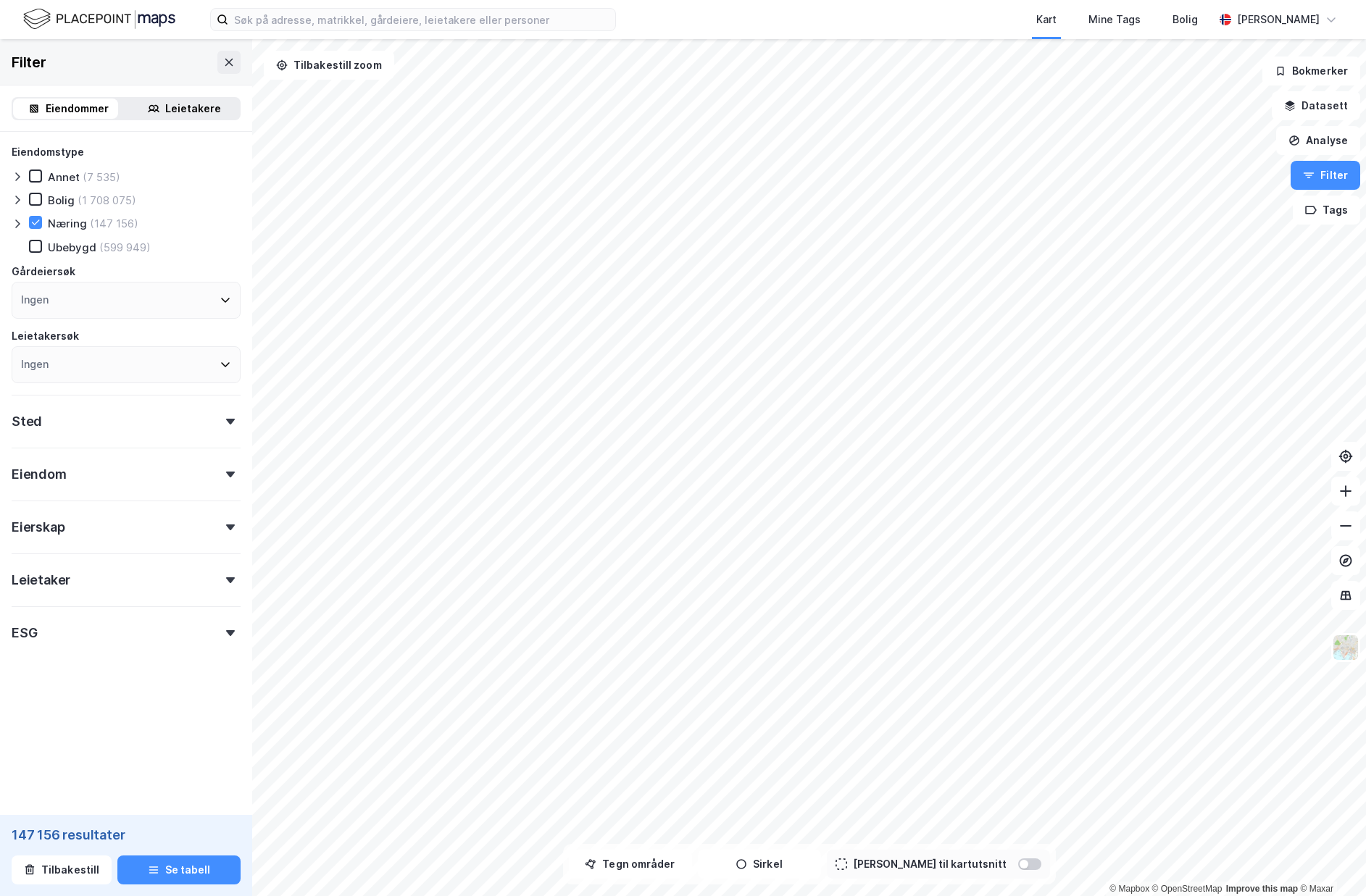
click at [195, 476] on div "Eiendom" at bounding box center [126, 469] width 229 height 41
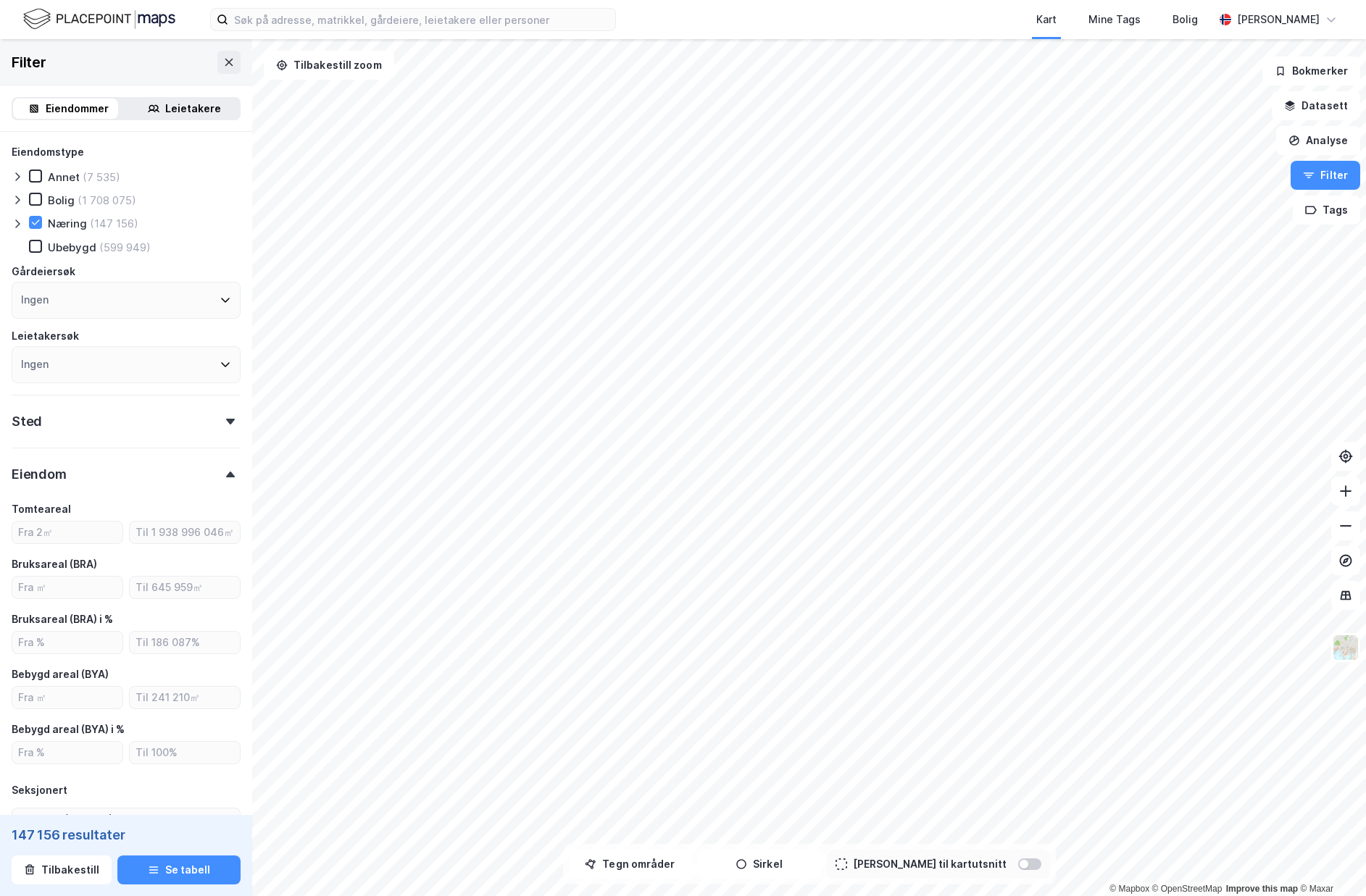
click at [190, 475] on div "Eiendom" at bounding box center [126, 469] width 229 height 41
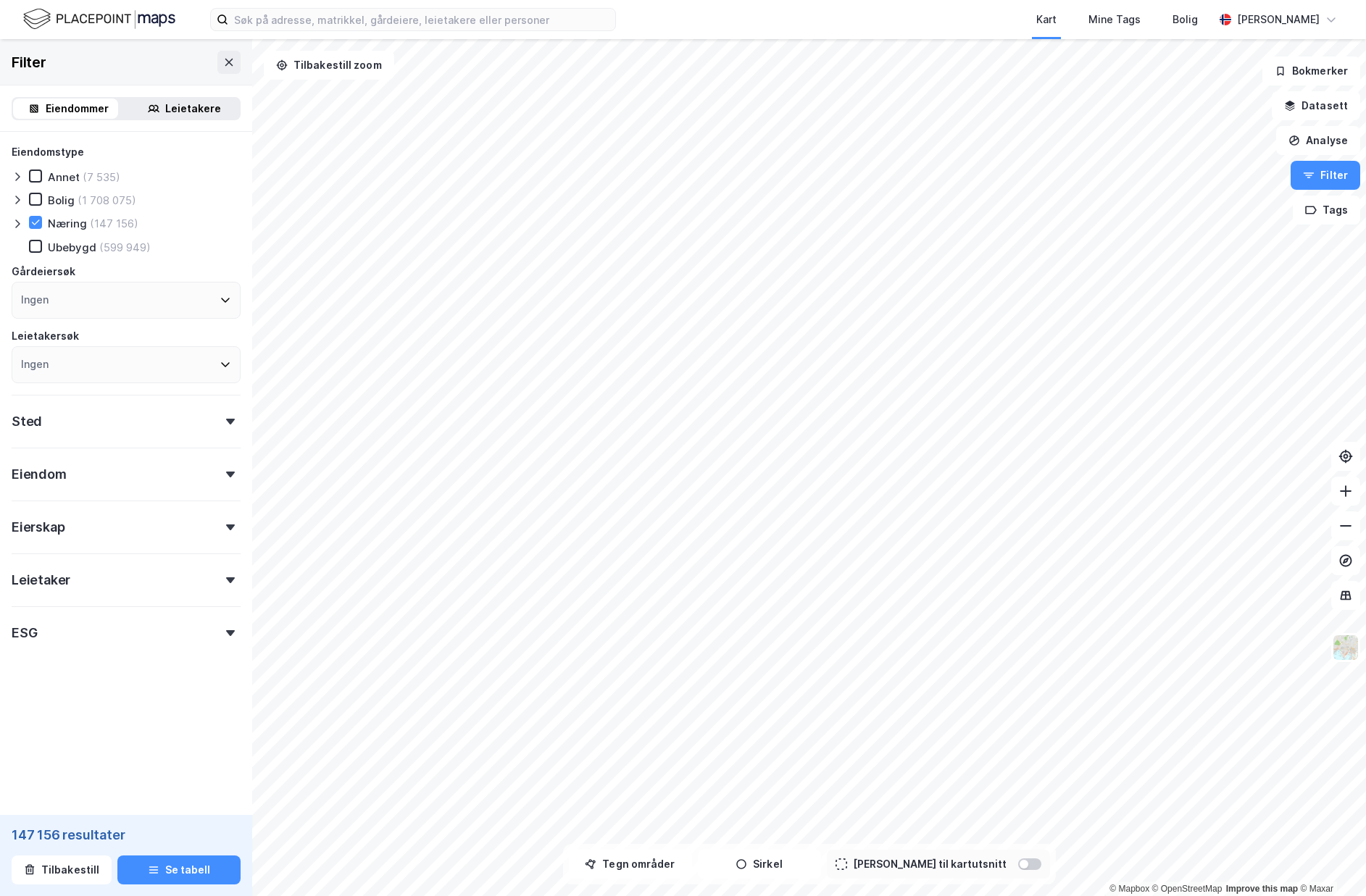
click at [204, 527] on div "Eierskap" at bounding box center [126, 521] width 229 height 41
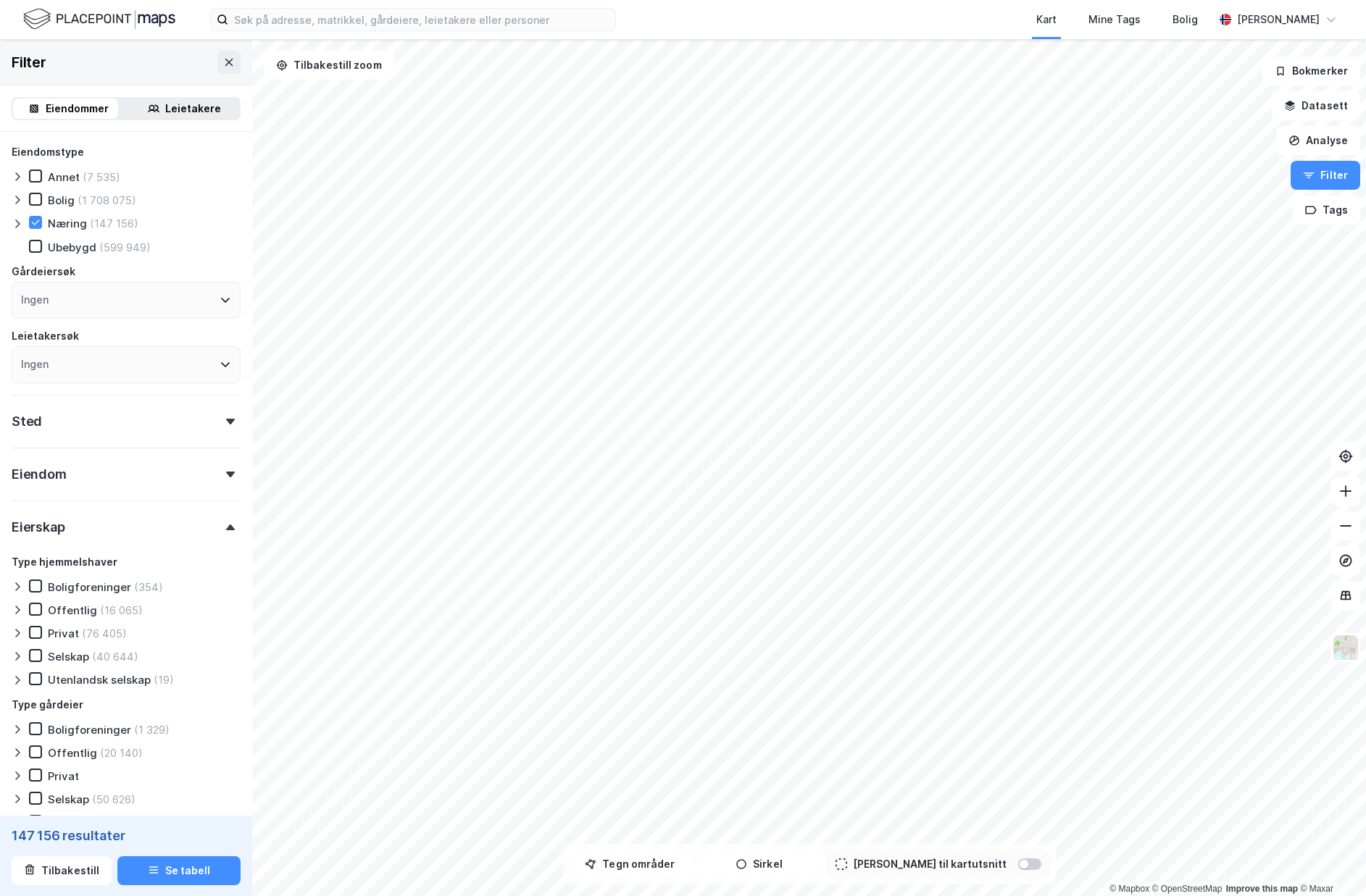
click at [195, 529] on div "Eierskap" at bounding box center [126, 521] width 229 height 41
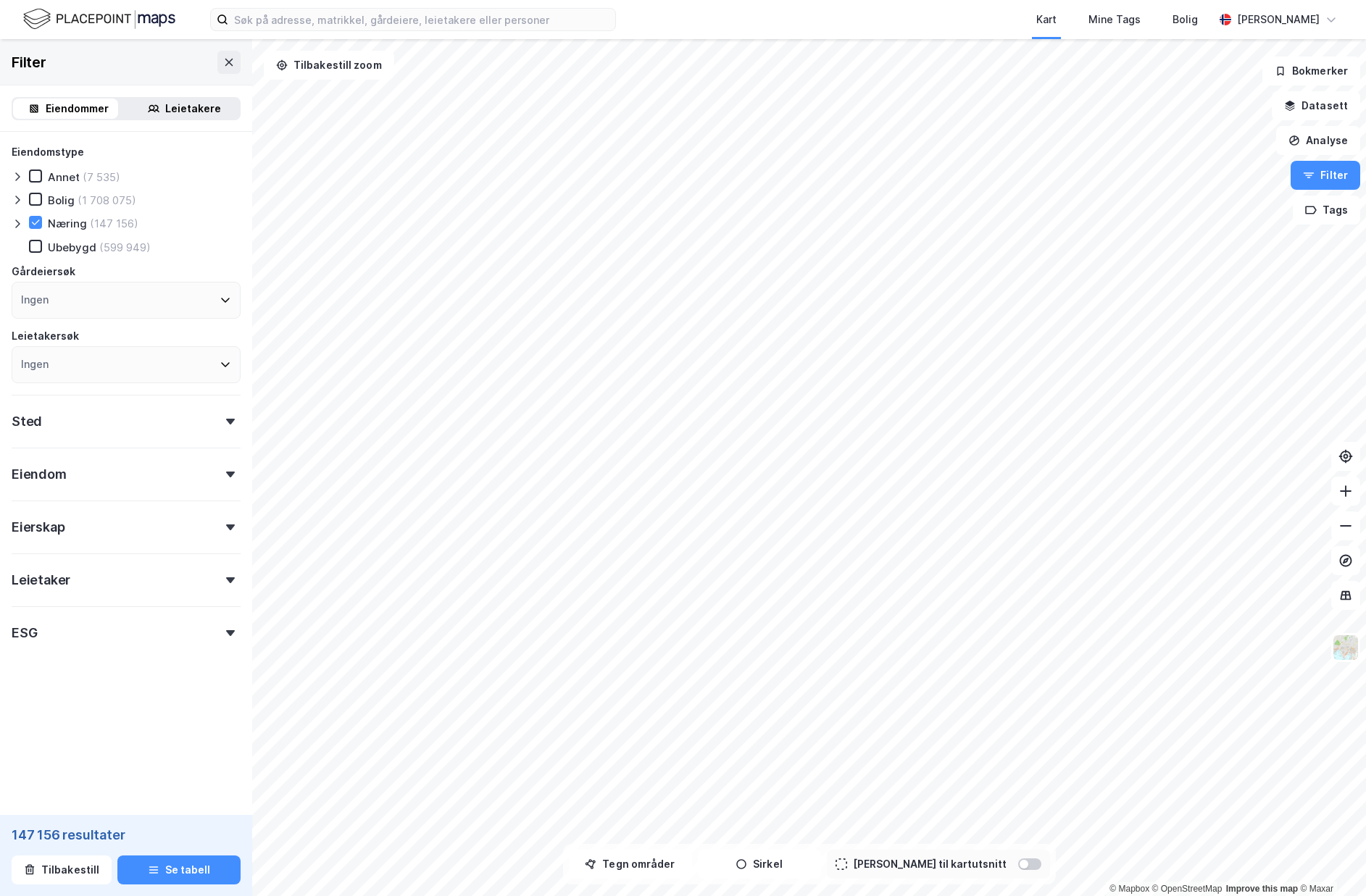
click at [184, 560] on div "Leietaker" at bounding box center [126, 574] width 229 height 41
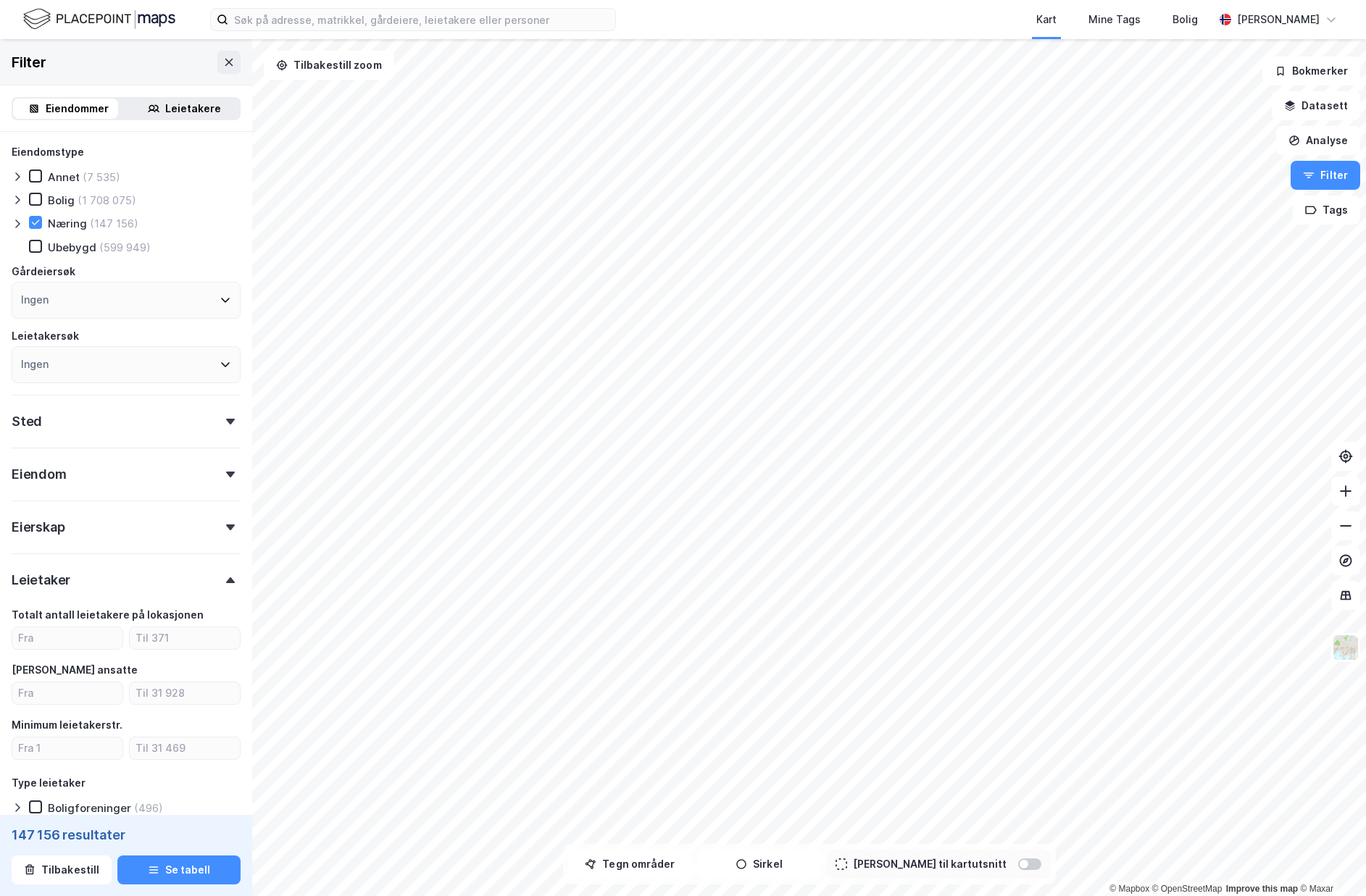
click at [187, 578] on div "Leietaker" at bounding box center [126, 574] width 229 height 41
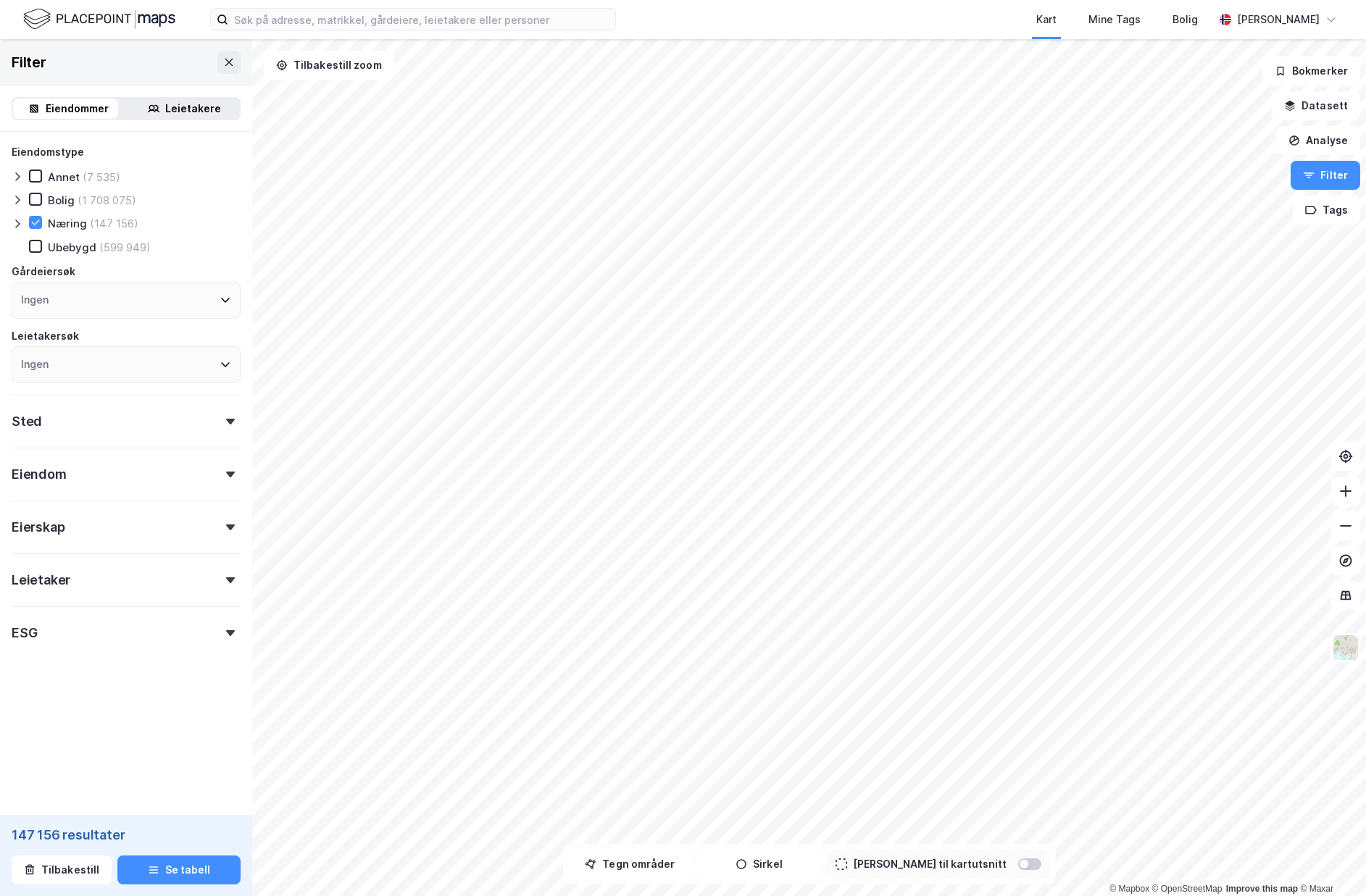
click at [187, 611] on div "ESG" at bounding box center [126, 626] width 229 height 41
click at [182, 643] on div "ESG" at bounding box center [126, 626] width 229 height 41
click at [169, 110] on div "Leietakere" at bounding box center [193, 108] width 56 height 17
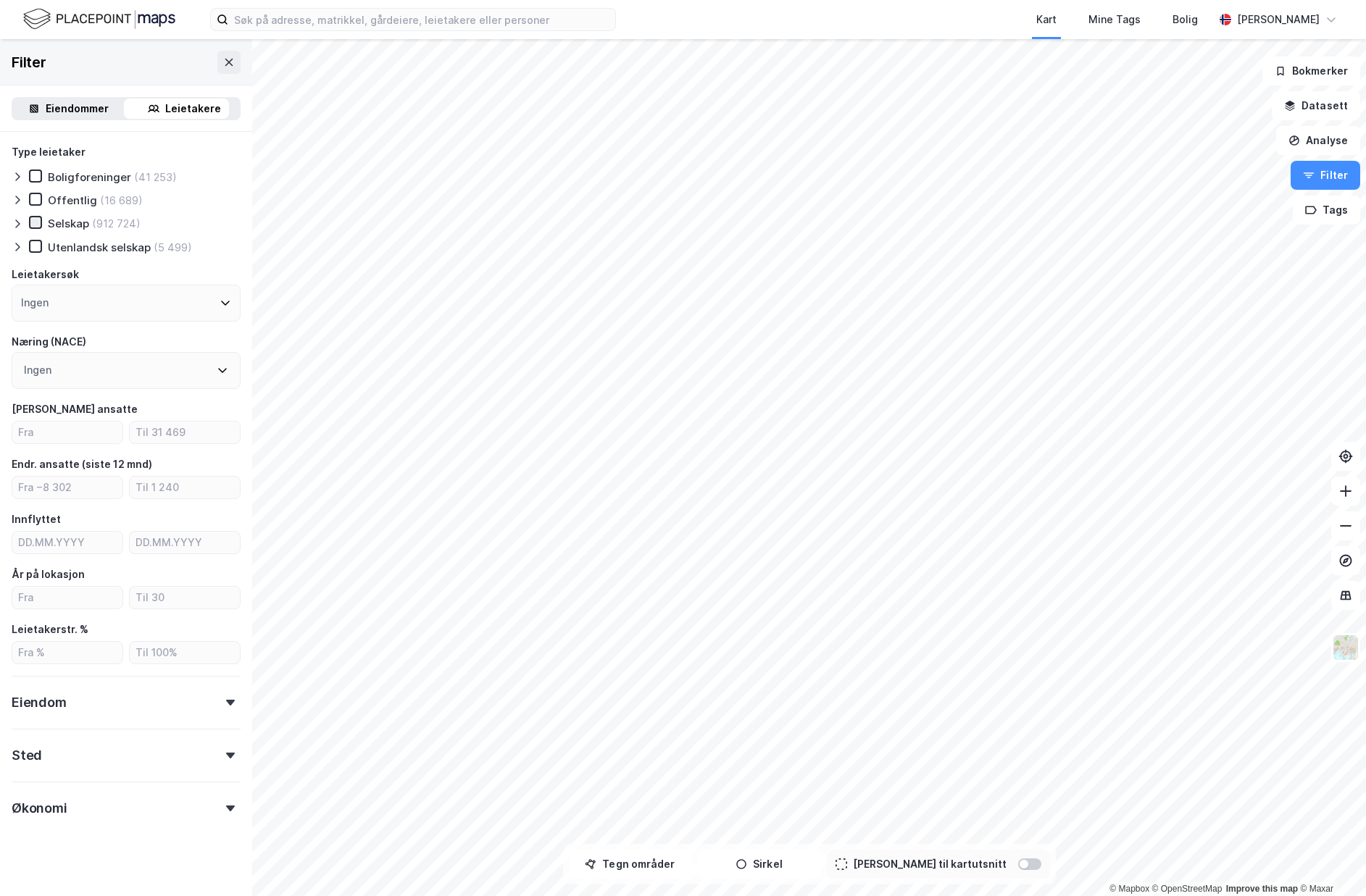
click at [34, 218] on icon at bounding box center [35, 222] width 10 height 10
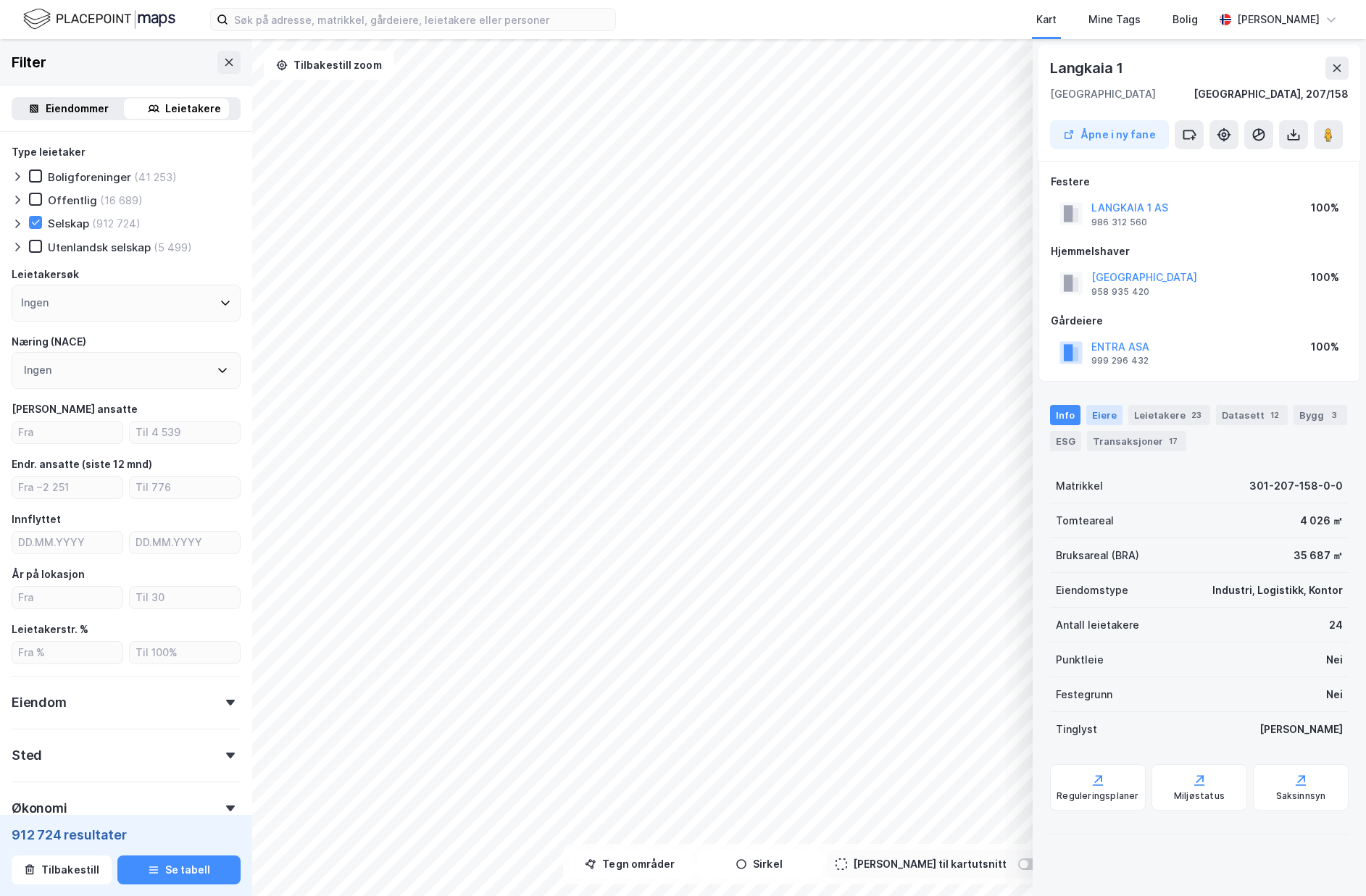
click at [1094, 412] on div "Eiere" at bounding box center [1104, 415] width 37 height 21
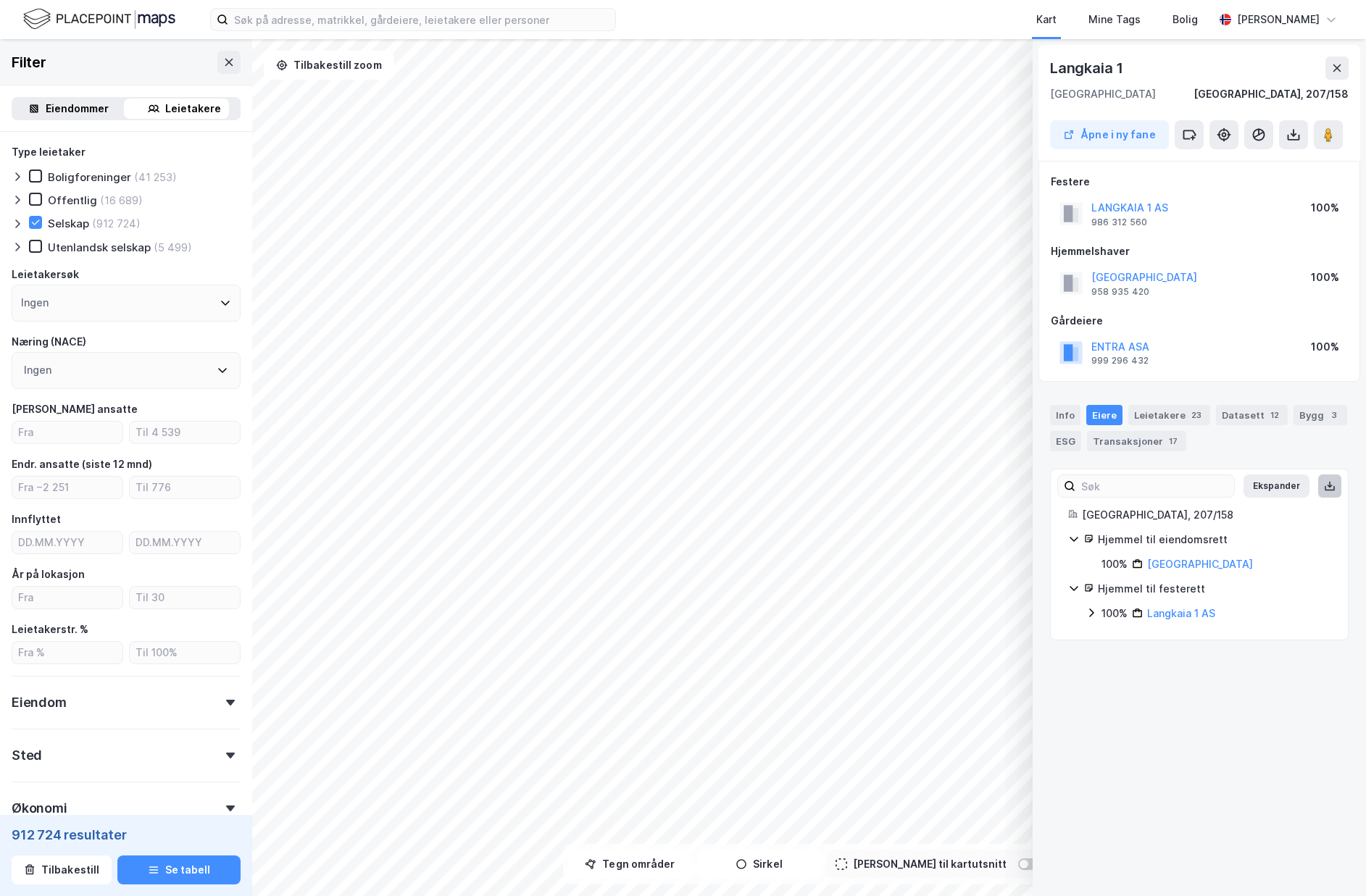
click at [1329, 485] on icon at bounding box center [1330, 485] width 2 height 6
click at [1341, 67] on icon at bounding box center [1337, 68] width 12 height 12
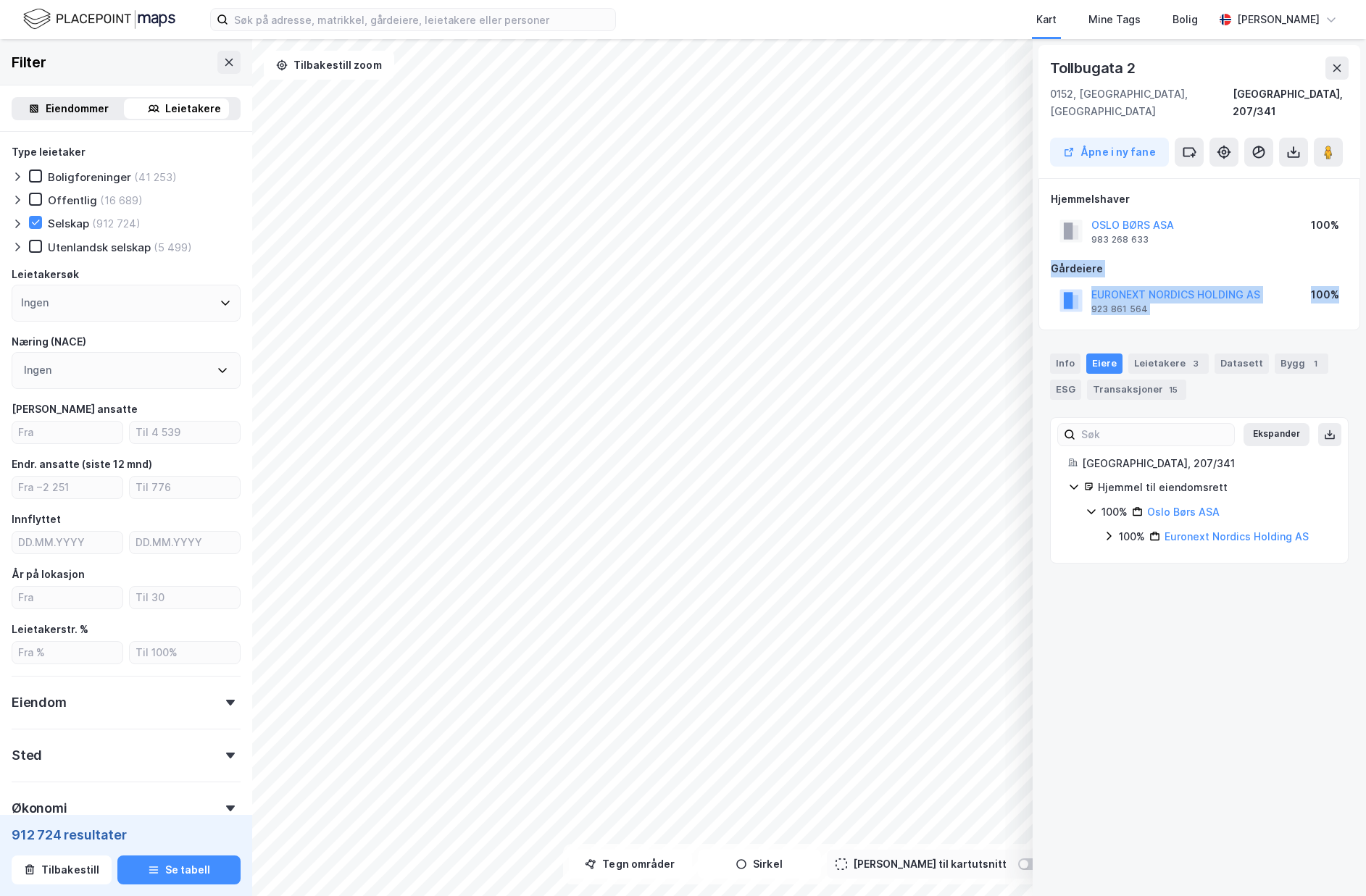
drag, startPoint x: 1071, startPoint y: 252, endPoint x: 1353, endPoint y: 288, distance: 284.3
click at [1353, 288] on div "Hjemmelshaver OSLO BØRS ASA 983 268 633 100% Gårdeiere EURONEXT NORDICS HOLDING…" at bounding box center [1199, 254] width 321 height 152
click at [1354, 288] on div "Hjemmelshaver OSLO BØRS ASA 983 268 633 100% Gårdeiere EURONEXT NORDICS HOLDING…" at bounding box center [1199, 254] width 321 height 152
drag, startPoint x: 1248, startPoint y: 297, endPoint x: 1048, endPoint y: 259, distance: 203.6
click at [1048, 259] on div "Hjemmelshaver OSLO BØRS ASA 983 268 633 100% Gårdeiere EURONEXT NORDICS HOLDING…" at bounding box center [1199, 254] width 321 height 152
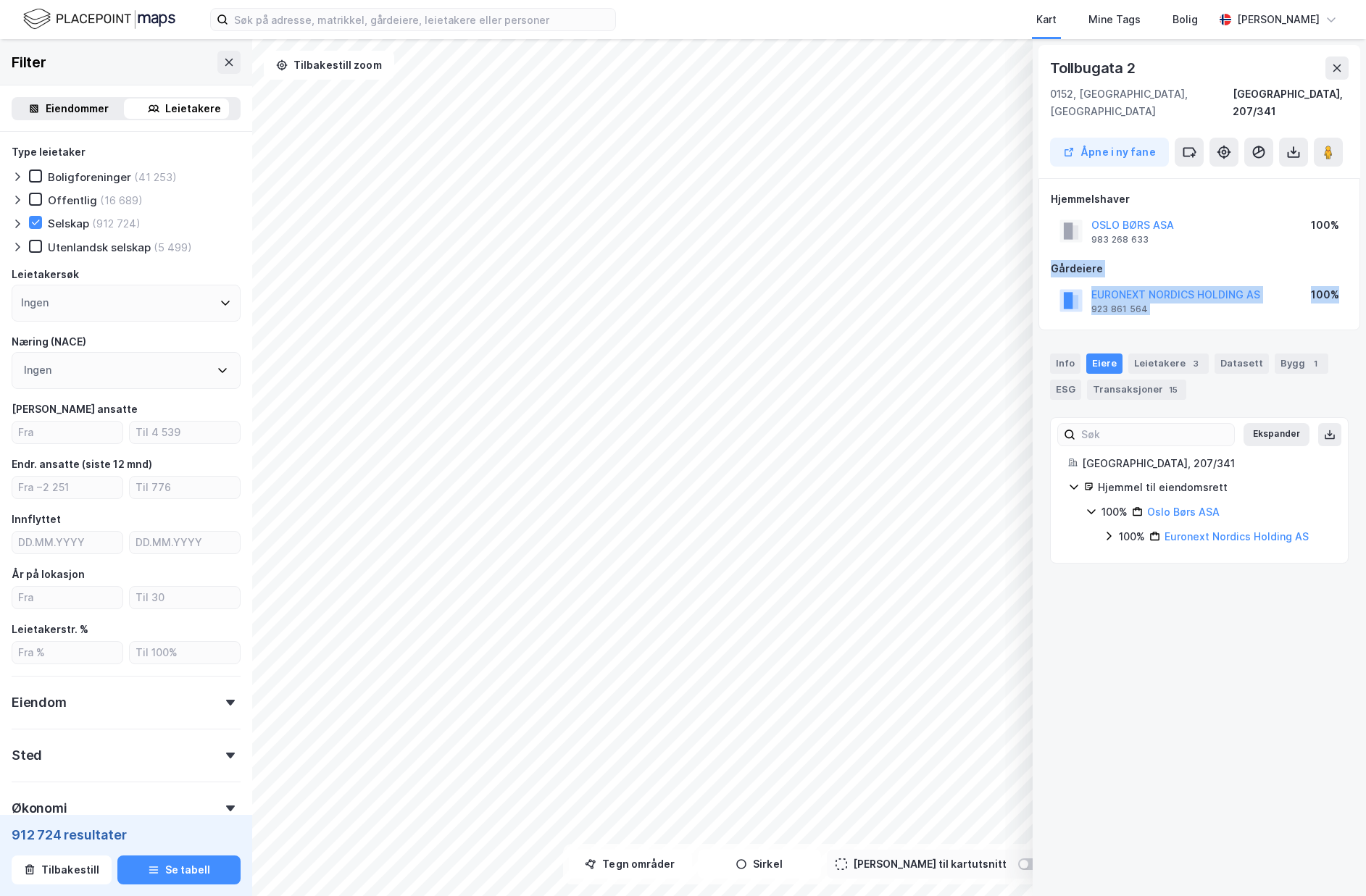
click at [1049, 259] on div "Hjemmelshaver OSLO BØRS ASA 983 268 633 100% Gårdeiere EURONEXT NORDICS HOLDING…" at bounding box center [1199, 254] width 321 height 152
click at [1076, 353] on div "Info" at bounding box center [1065, 363] width 30 height 21
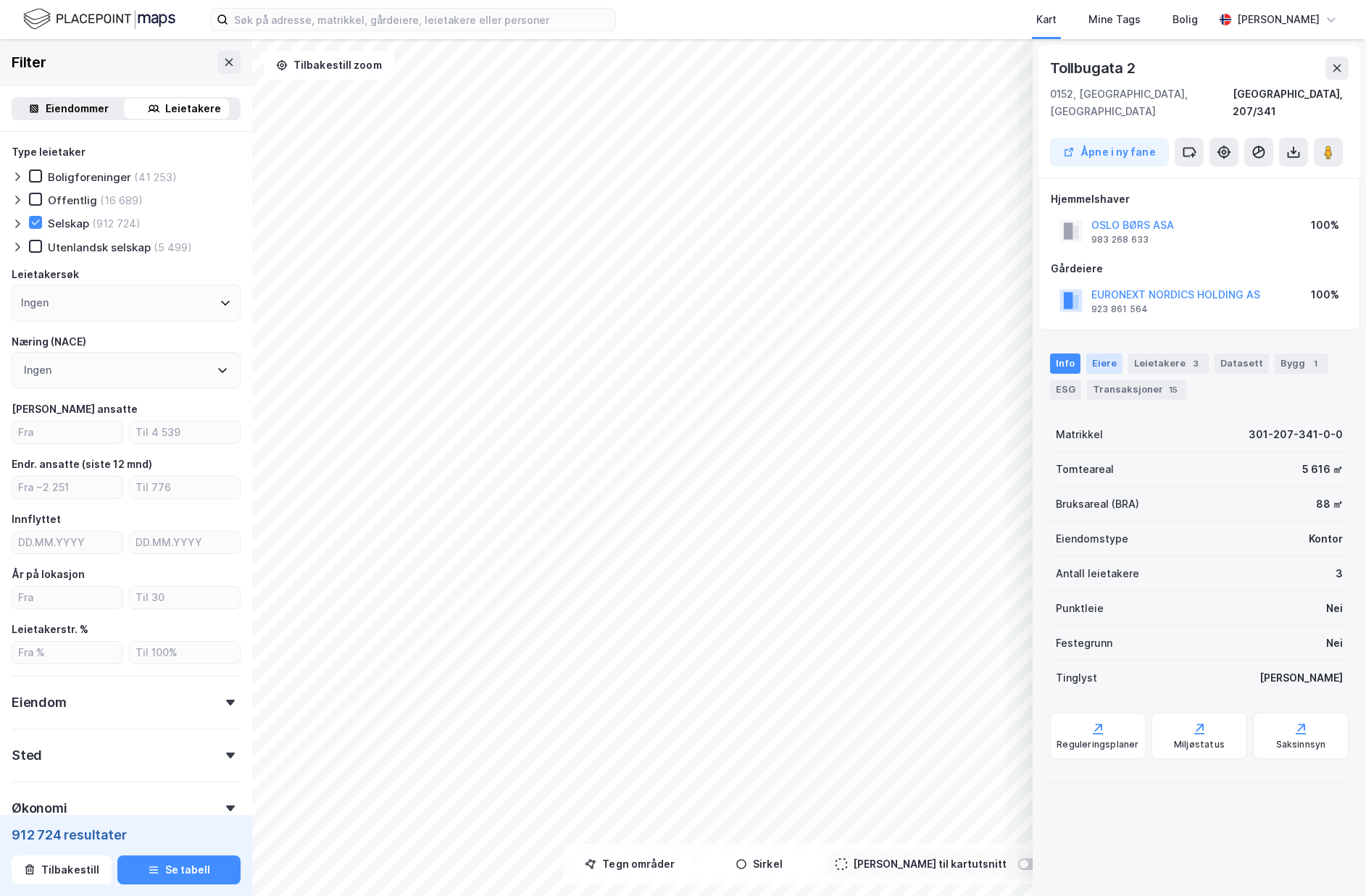
click at [1096, 353] on div "Eiere" at bounding box center [1104, 363] width 37 height 21
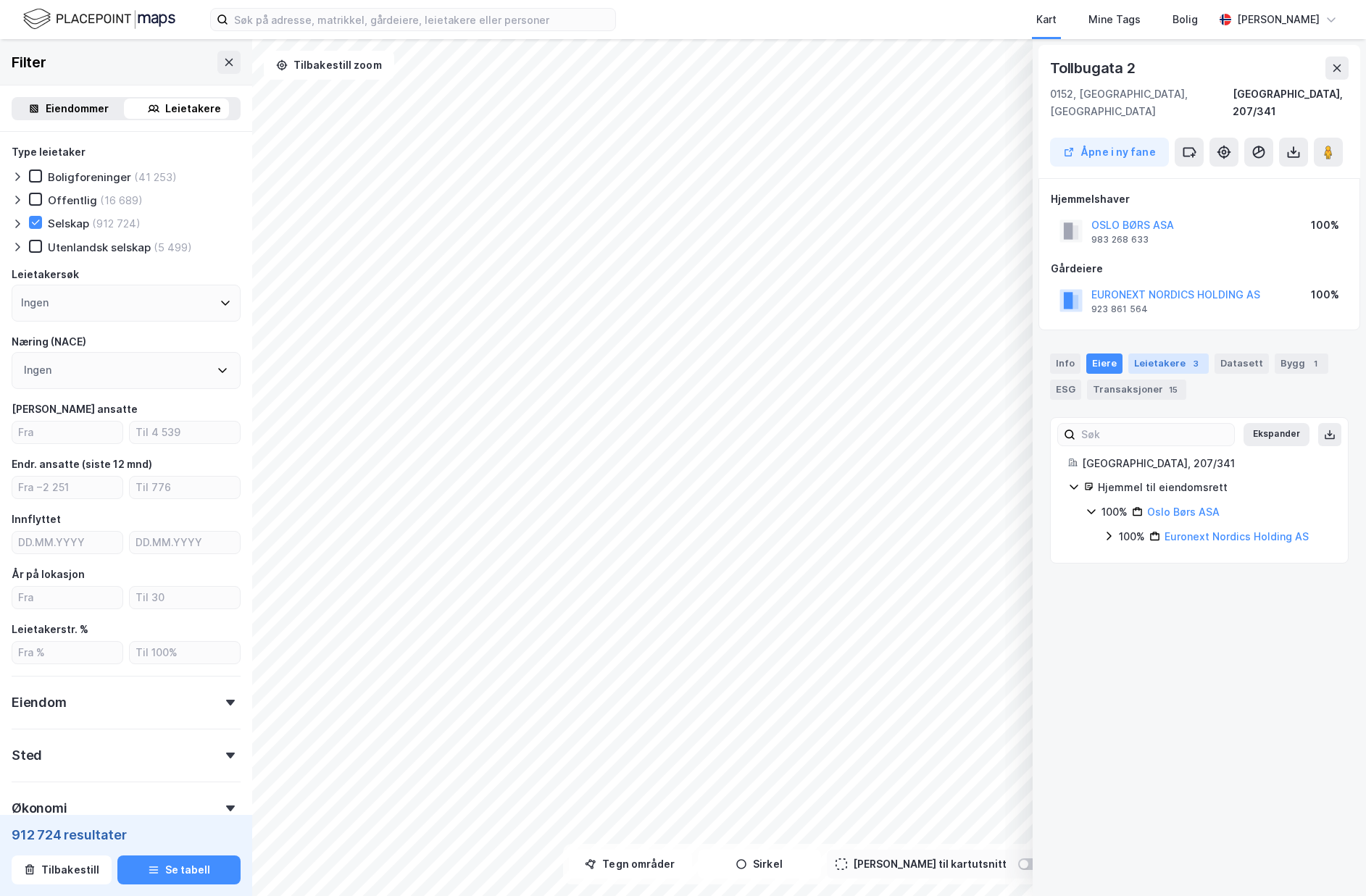
click at [1129, 353] on div "Leietakere 3" at bounding box center [1169, 363] width 80 height 21
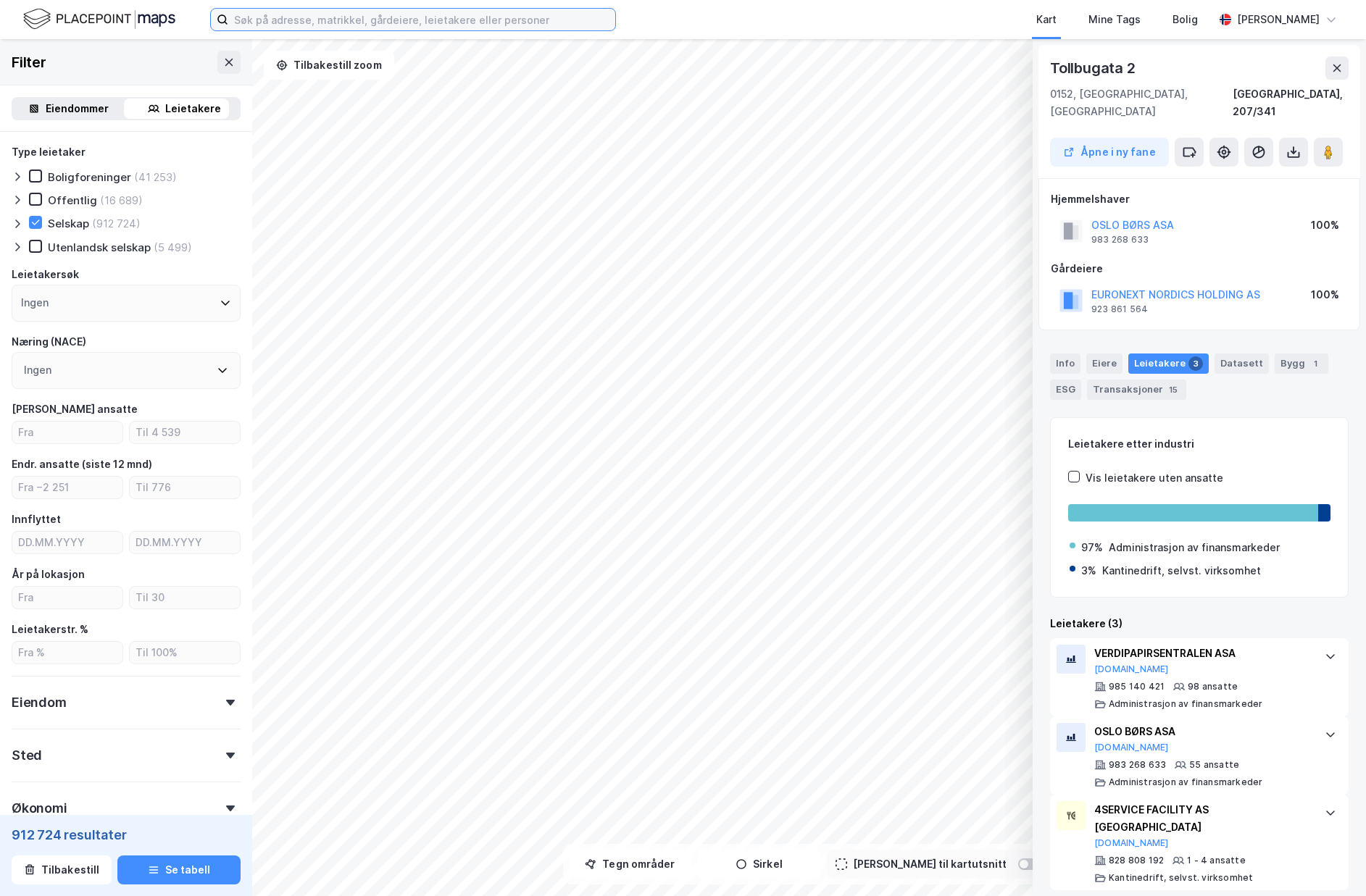
click at [530, 19] on input at bounding box center [421, 20] width 387 height 21
click at [1334, 67] on icon at bounding box center [1337, 68] width 12 height 12
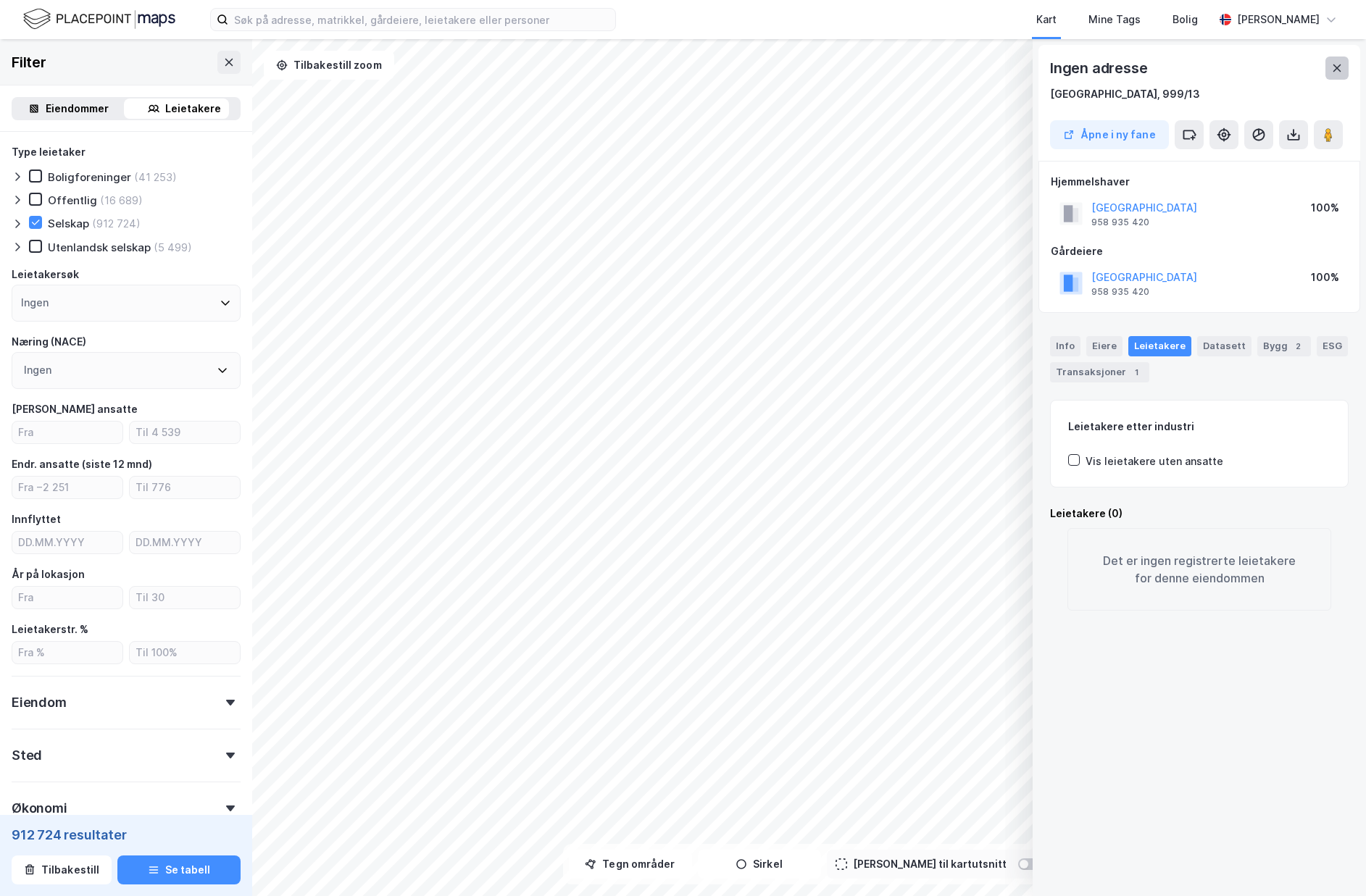
click at [1337, 67] on icon at bounding box center [1337, 68] width 8 height 7
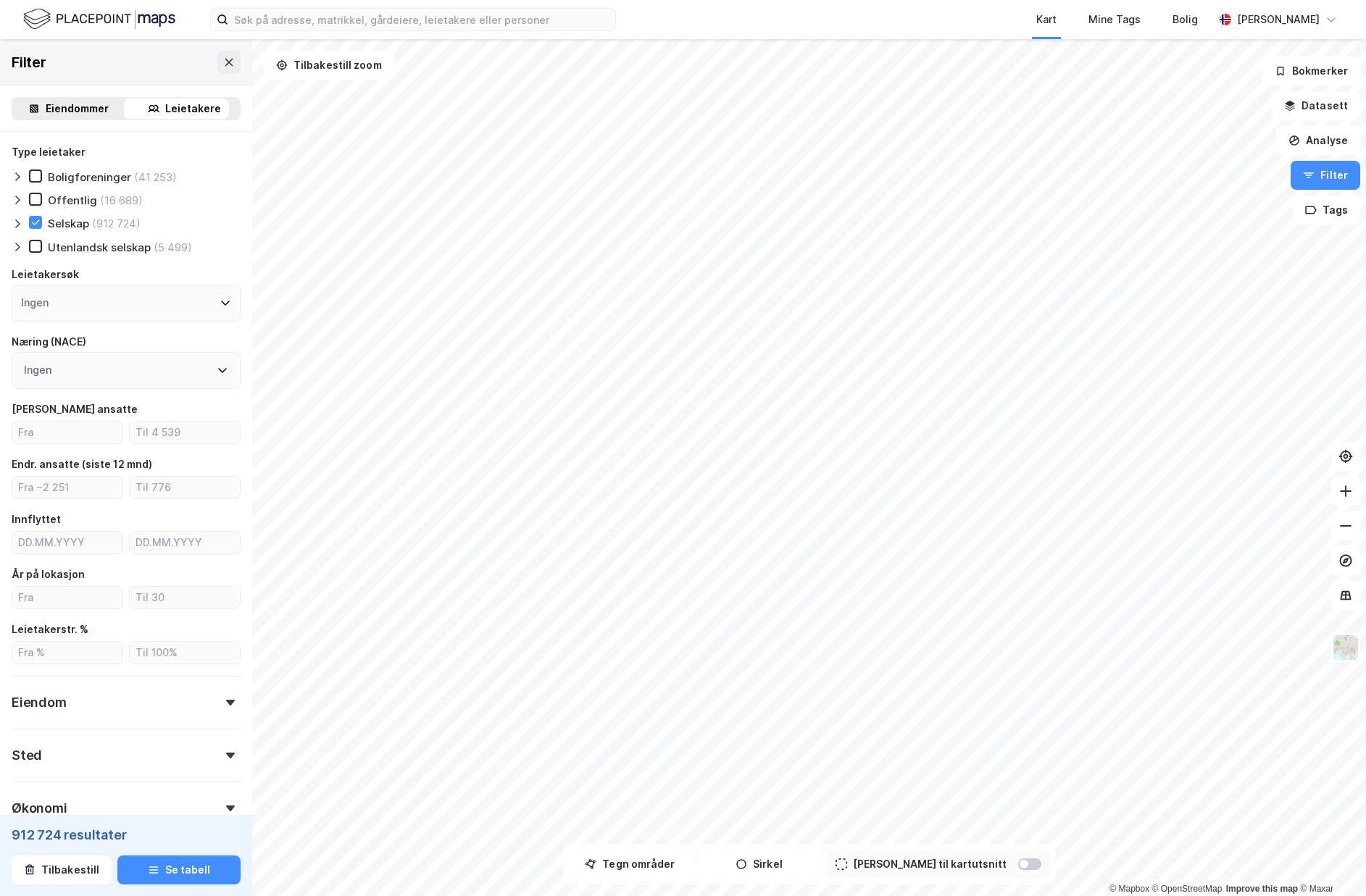
click at [105, 121] on div "Eiendommer Leietakere" at bounding box center [126, 109] width 252 height 46
click at [97, 113] on div "Eiendommer" at bounding box center [77, 108] width 63 height 17
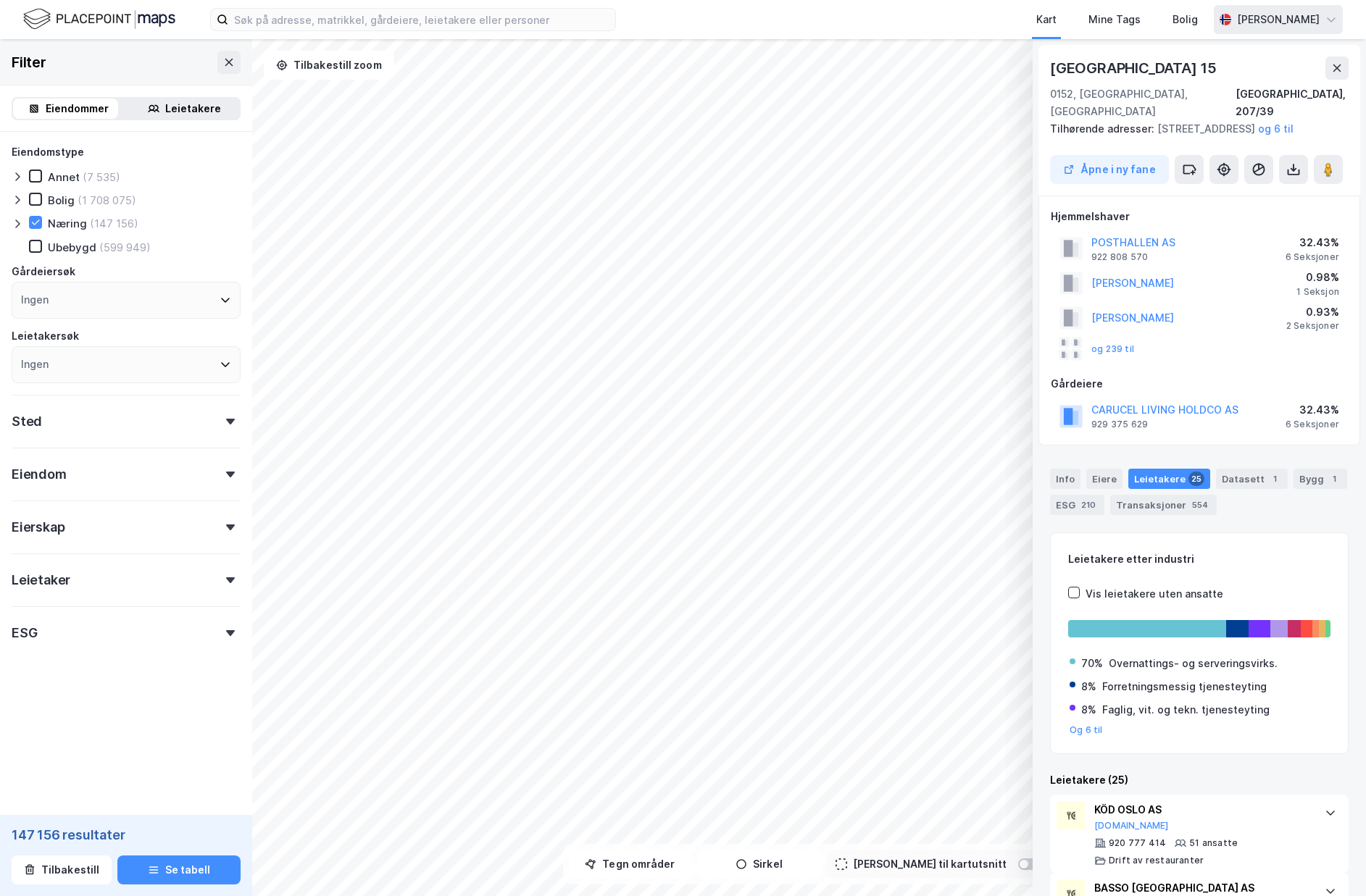
click at [1295, 26] on div "[PERSON_NAME]" at bounding box center [1279, 19] width 83 height 17
click at [1291, 17] on div "[PERSON_NAME]" at bounding box center [1279, 19] width 83 height 17
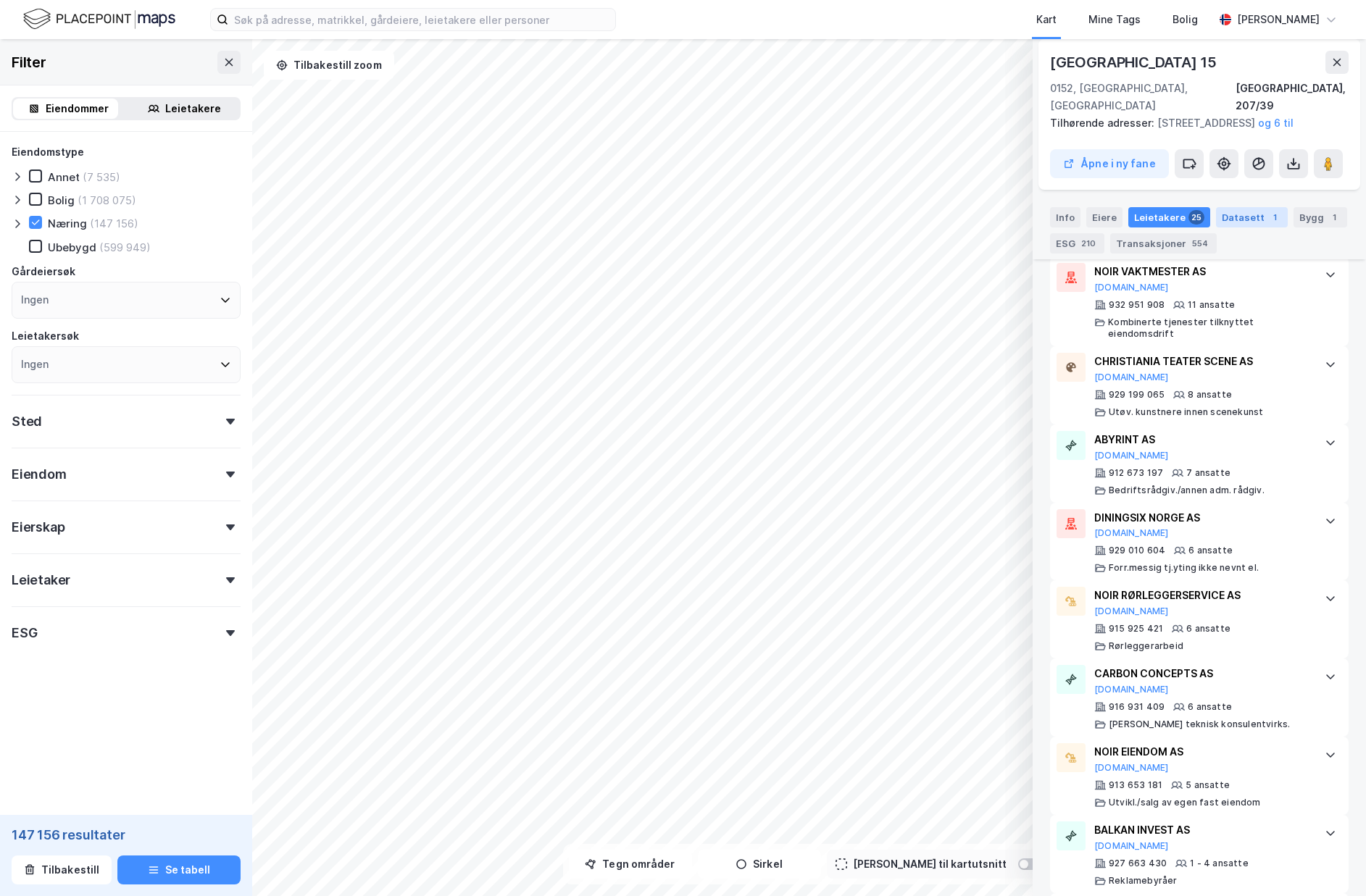
scroll to position [1564, 0]
